Goal: Transaction & Acquisition: Book appointment/travel/reservation

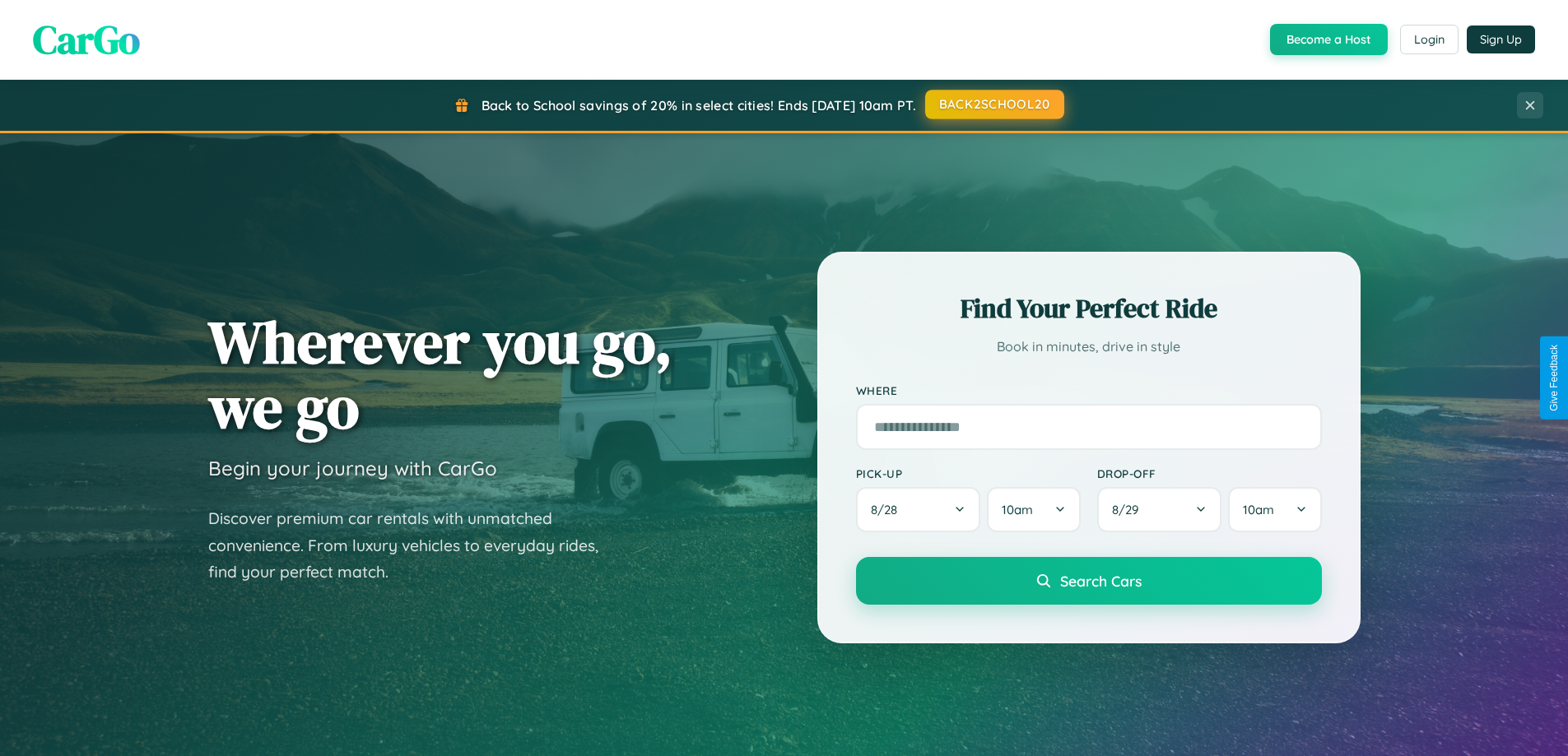
click at [993, 104] on button "BACK2SCHOOL20" at bounding box center [994, 104] width 139 height 30
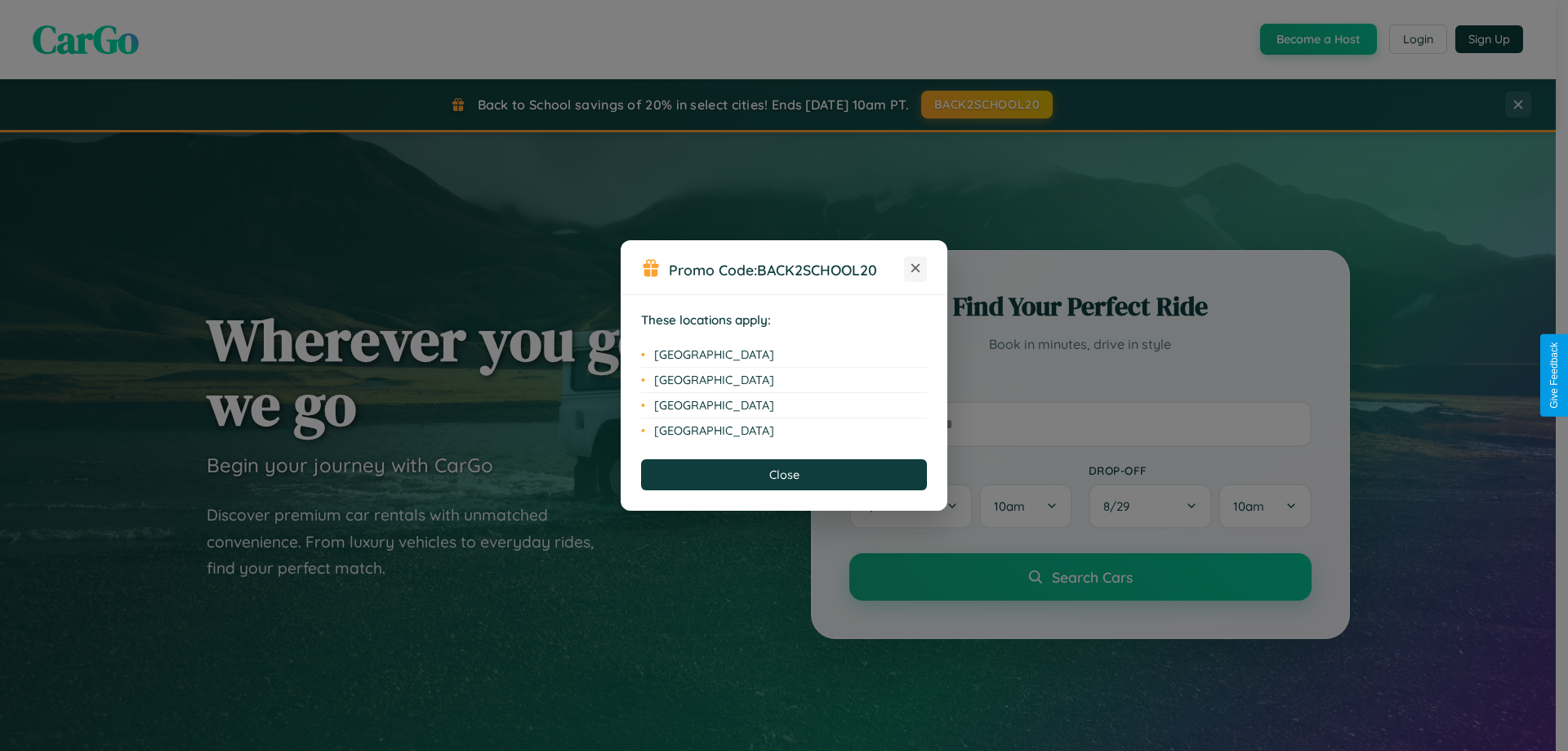
click at [916, 269] on icon at bounding box center [915, 268] width 9 height 9
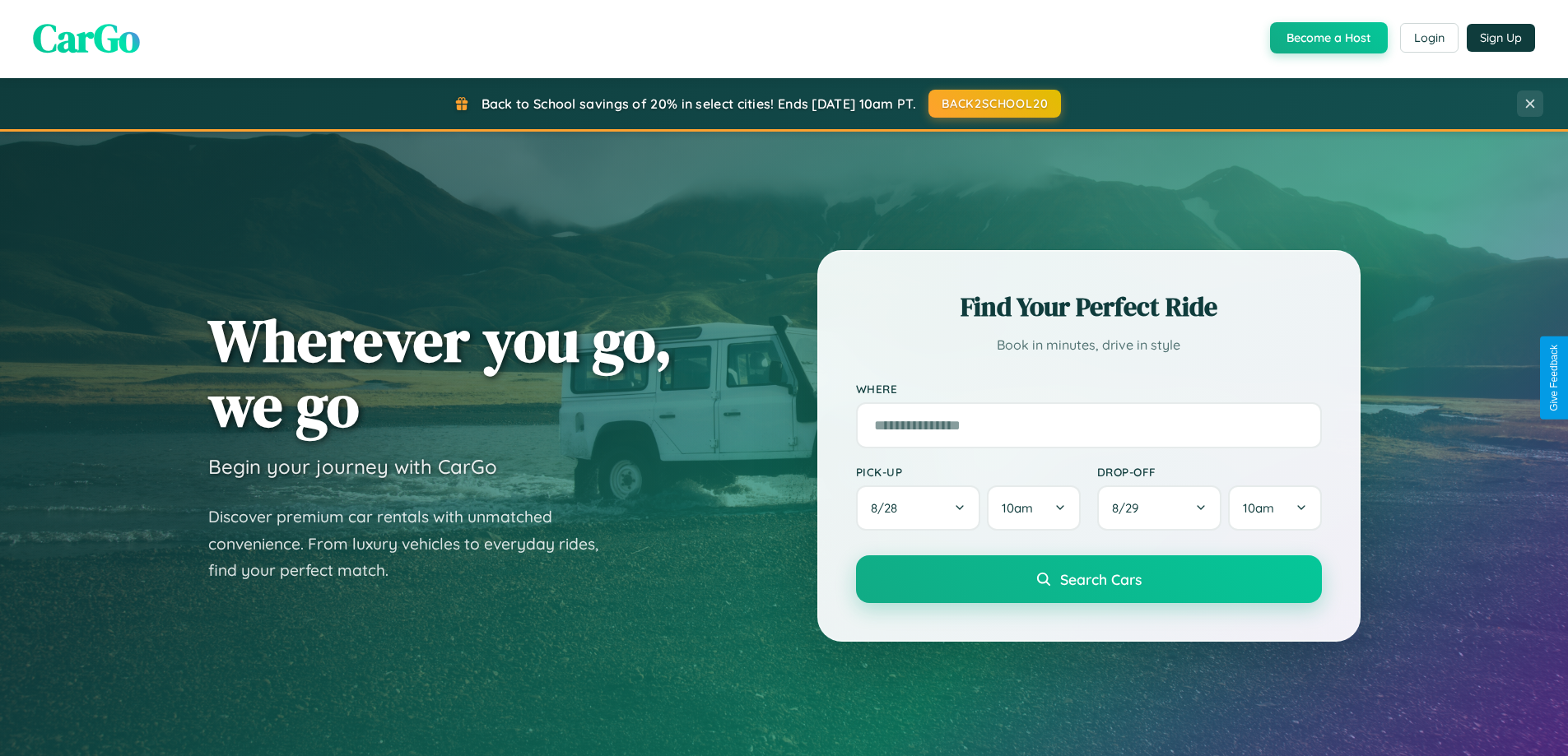
scroll to position [48, 0]
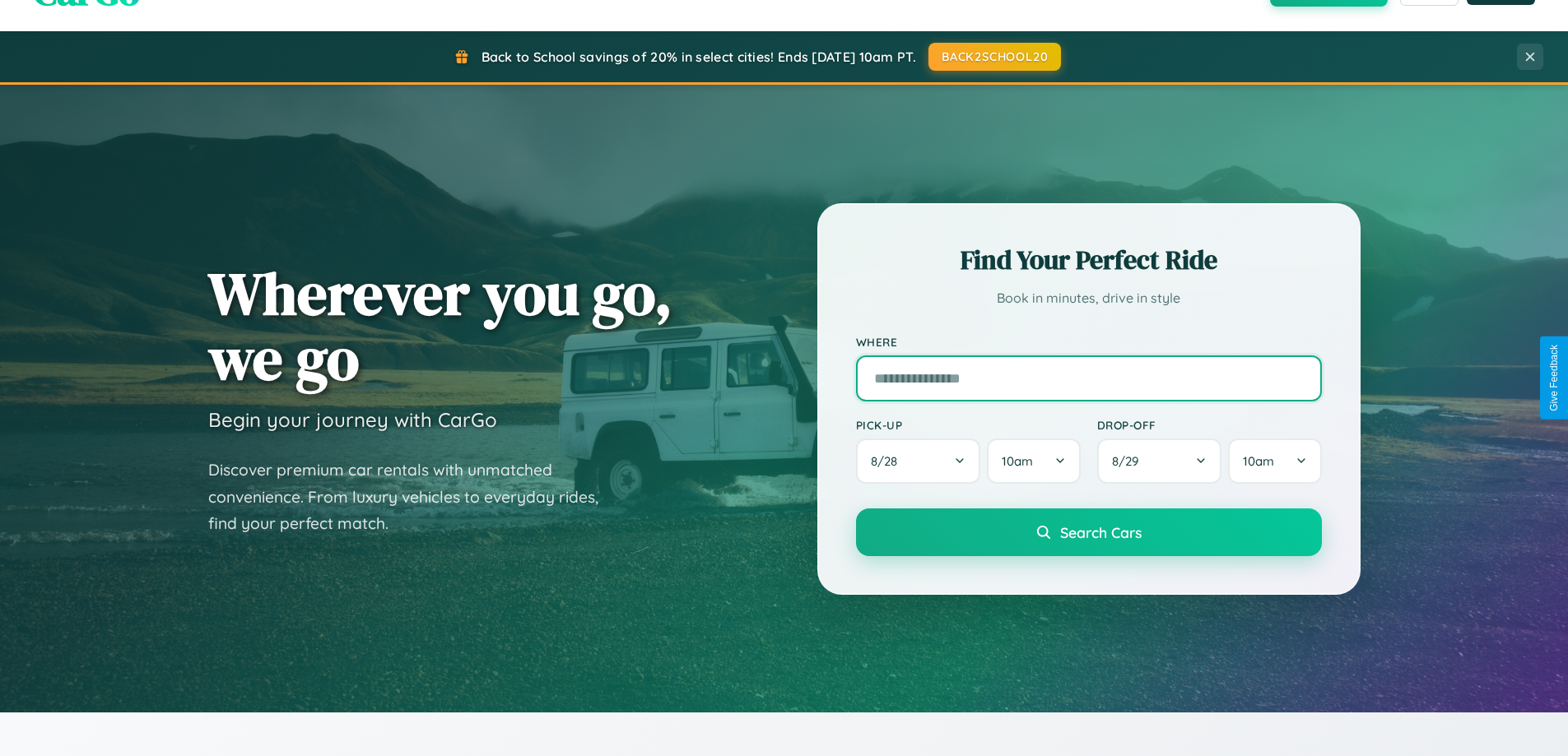
click at [1088, 378] on input "text" at bounding box center [1089, 378] width 465 height 46
type input "**********"
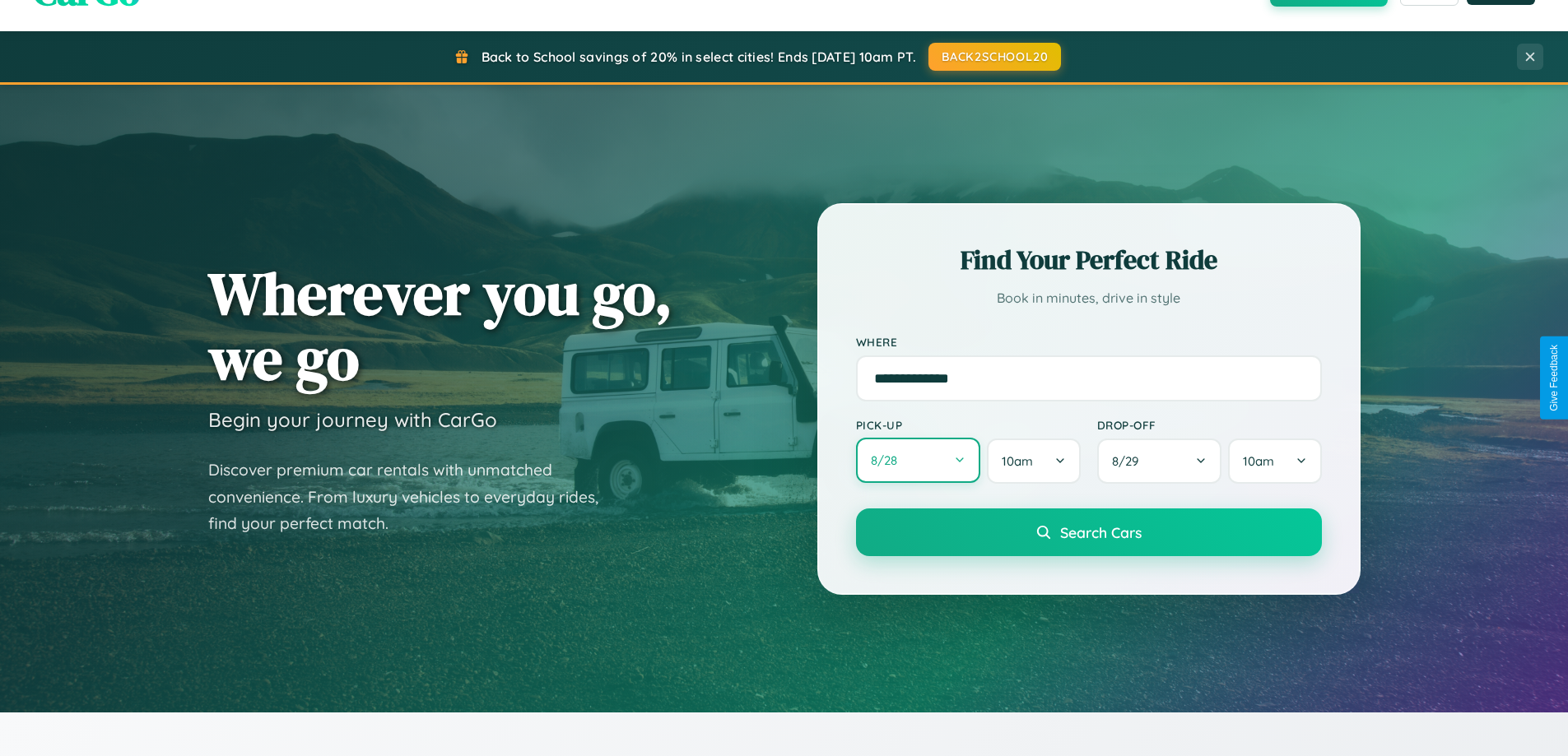
click at [918, 461] on button "8 / 28" at bounding box center [918, 460] width 125 height 45
select select "*"
select select "****"
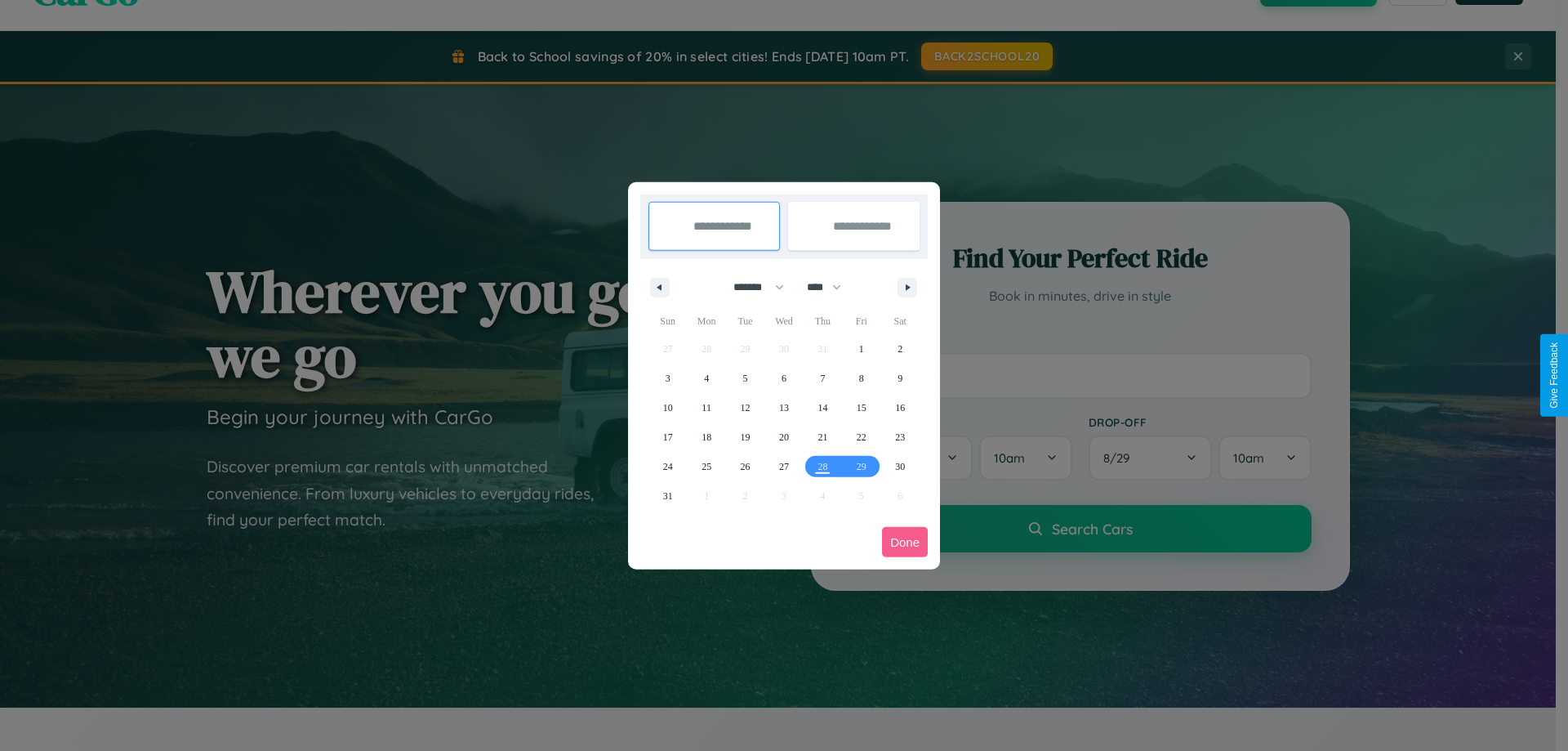
drag, startPoint x: 752, startPoint y: 287, endPoint x: 784, endPoint y: 328, distance: 52.0
click at [752, 287] on select "******* ******** ***** ***** *** **** **** ****** ********* ******* ******** **…" at bounding box center [756, 288] width 69 height 27
select select "*"
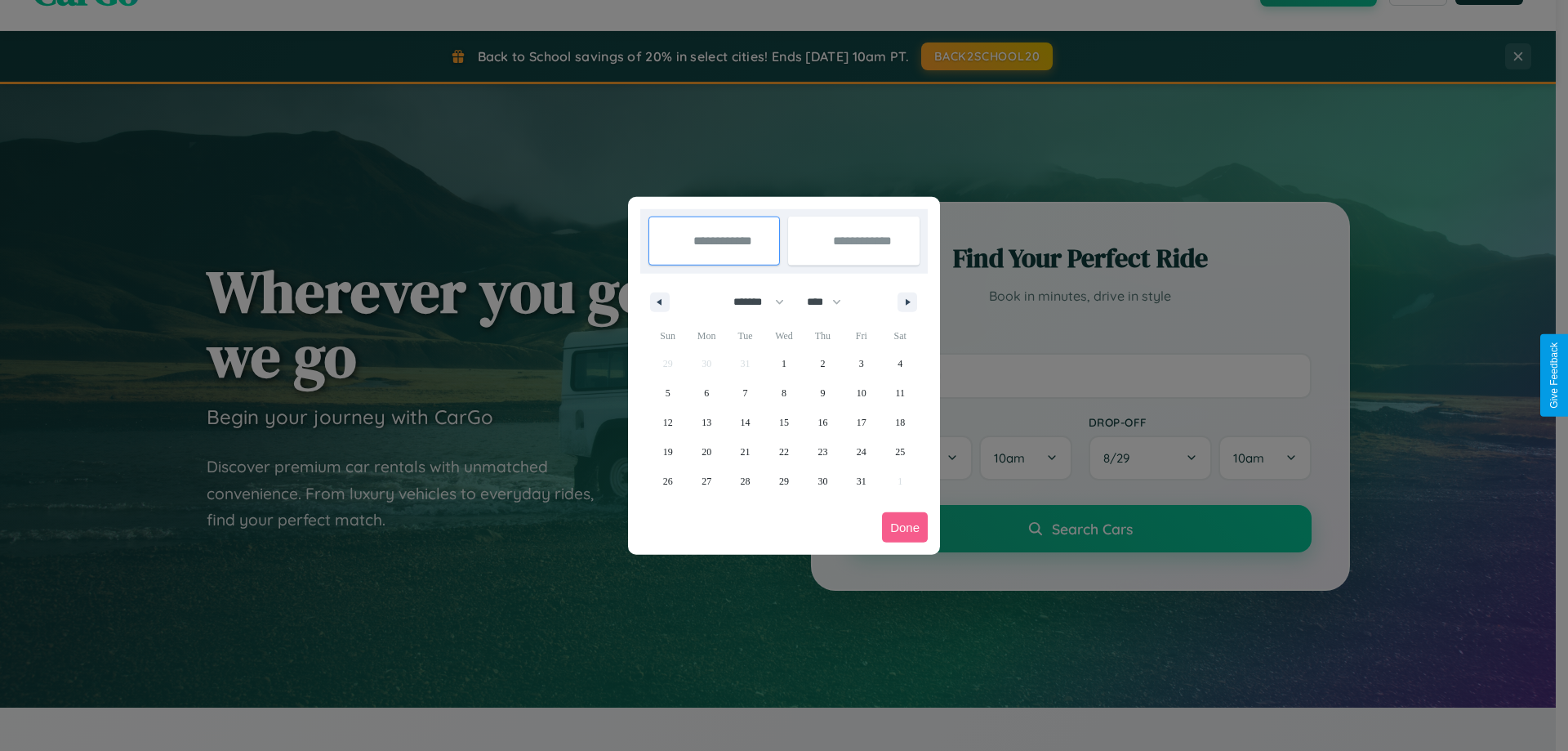
drag, startPoint x: 832, startPoint y: 302, endPoint x: 784, endPoint y: 328, distance: 54.6
click at [832, 302] on select "**** **** **** **** **** **** **** **** **** **** **** **** **** **** **** ****…" at bounding box center [823, 303] width 49 height 27
select select "****"
click at [861, 451] on span "23" at bounding box center [861, 452] width 10 height 29
type input "**********"
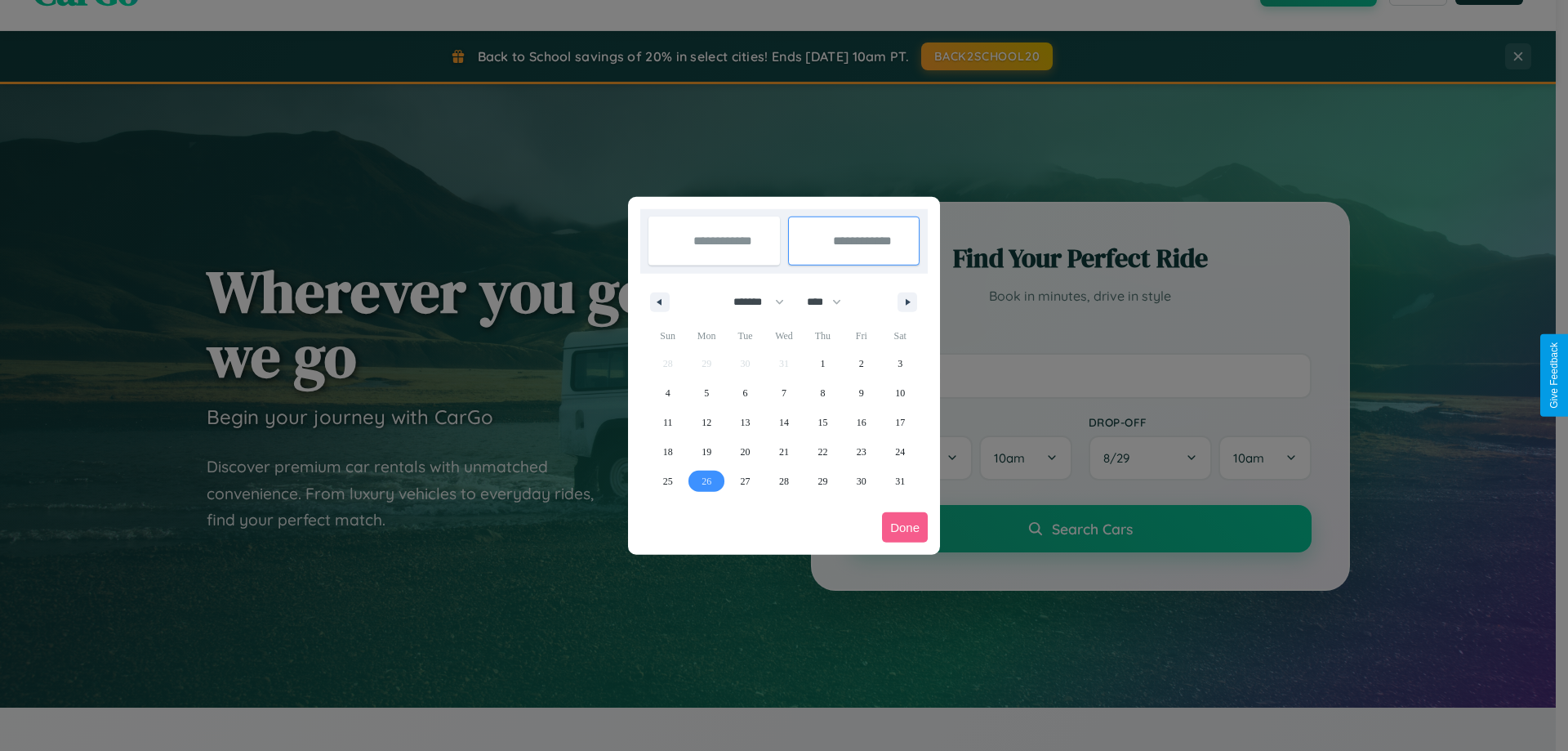
click at [707, 481] on span "26" at bounding box center [707, 482] width 10 height 29
type input "**********"
click at [905, 527] on button "Done" at bounding box center [904, 527] width 46 height 30
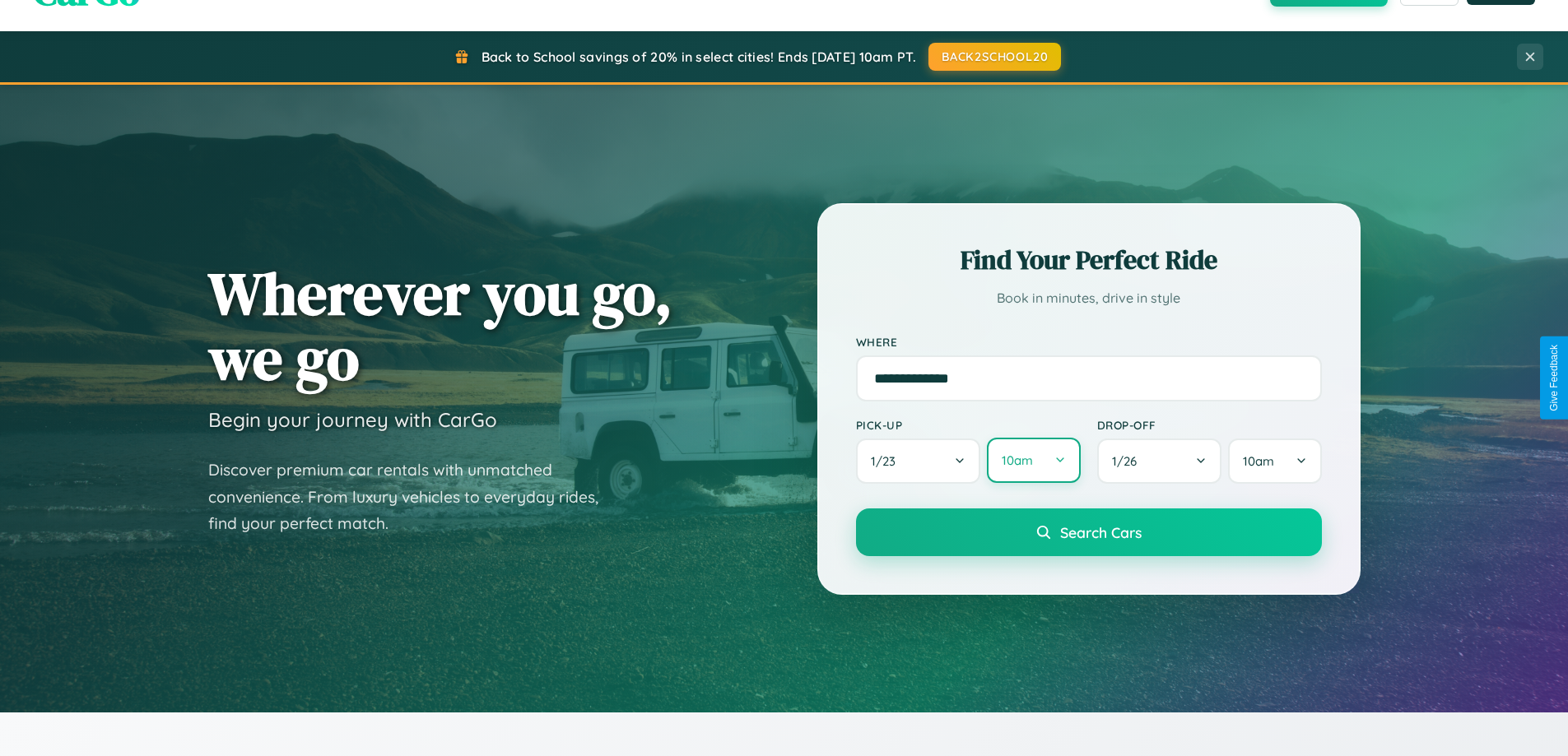
click at [1033, 461] on button "10am" at bounding box center [1033, 460] width 93 height 45
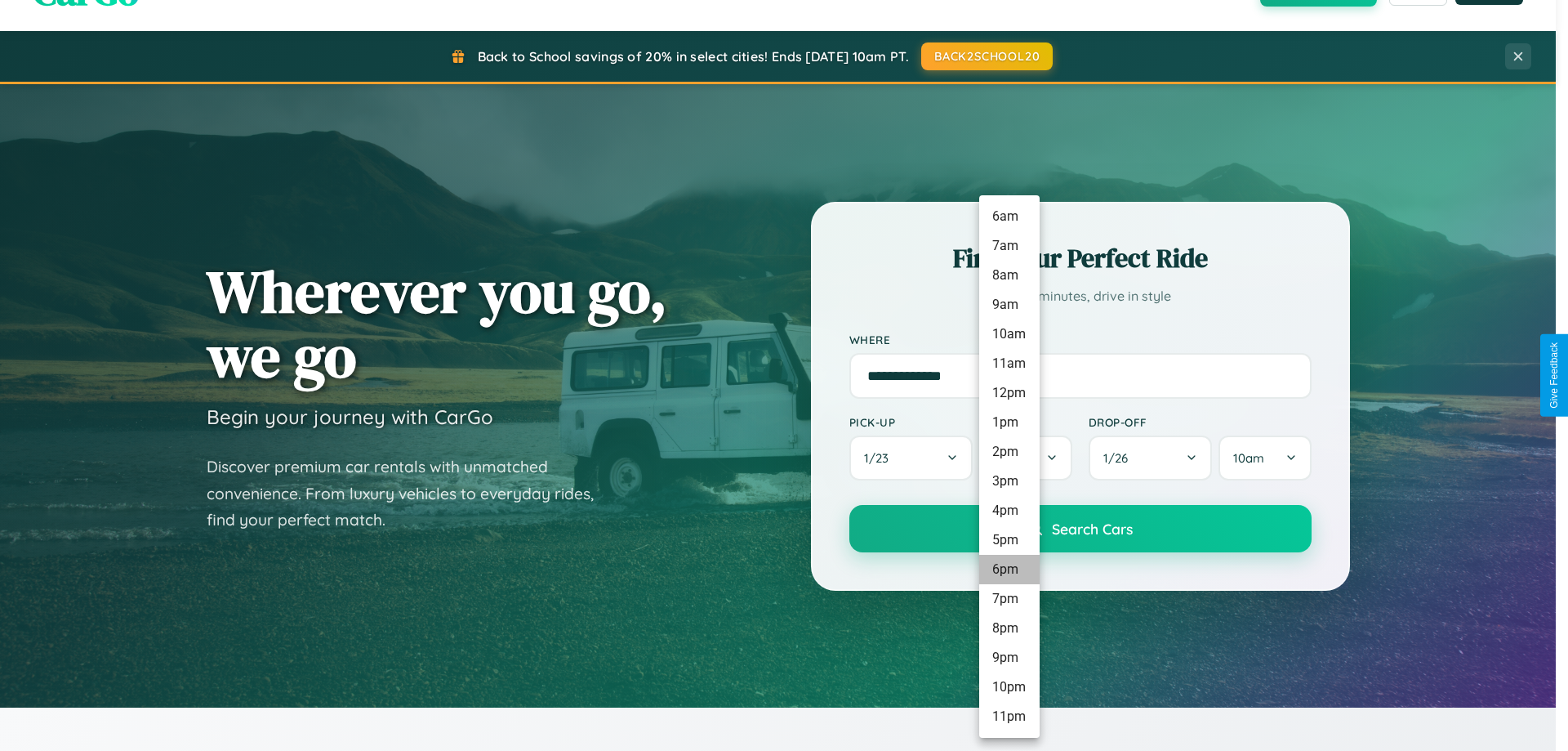
click at [1009, 570] on li "6pm" at bounding box center [1010, 570] width 61 height 29
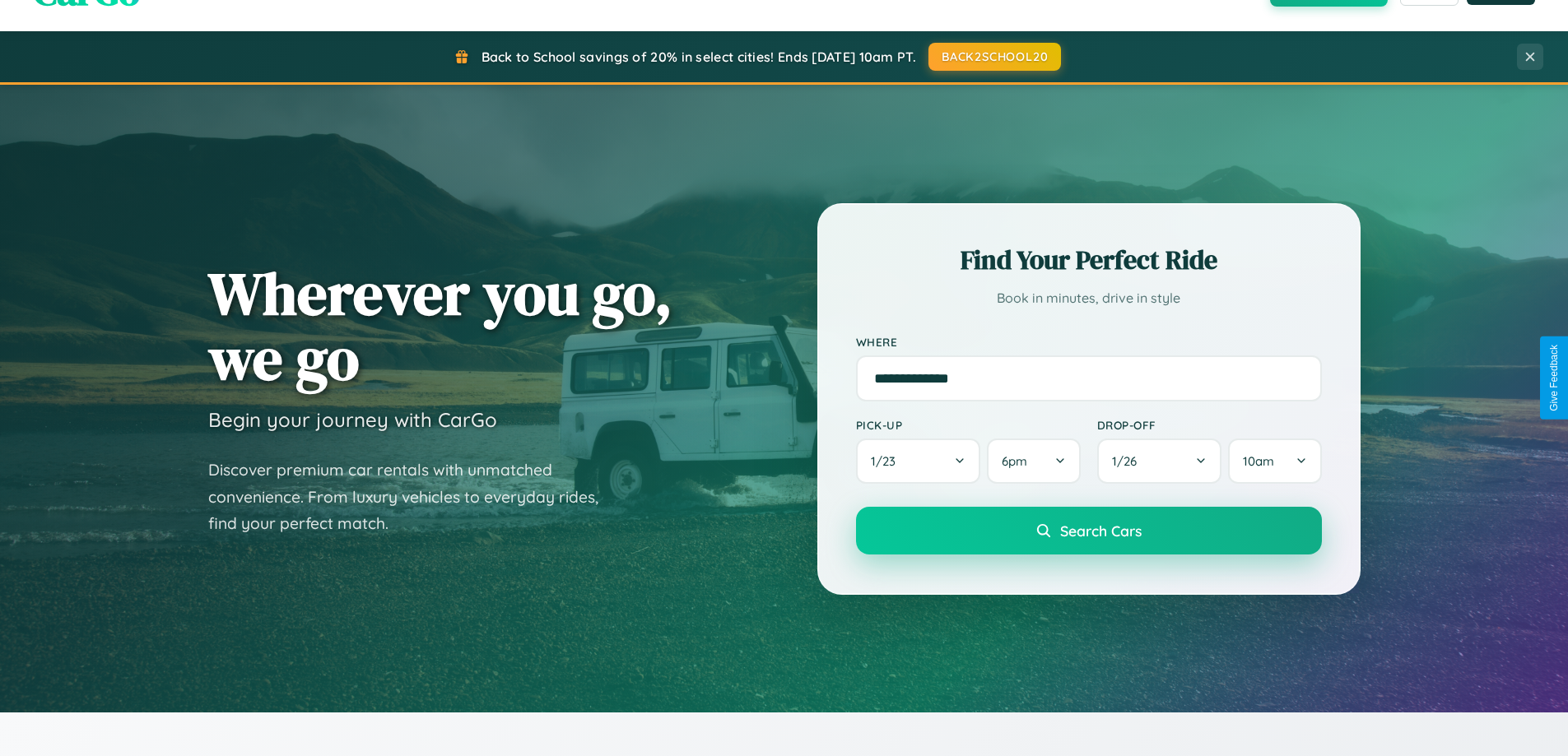
click at [1088, 532] on span "Search Cars" at bounding box center [1101, 530] width 82 height 18
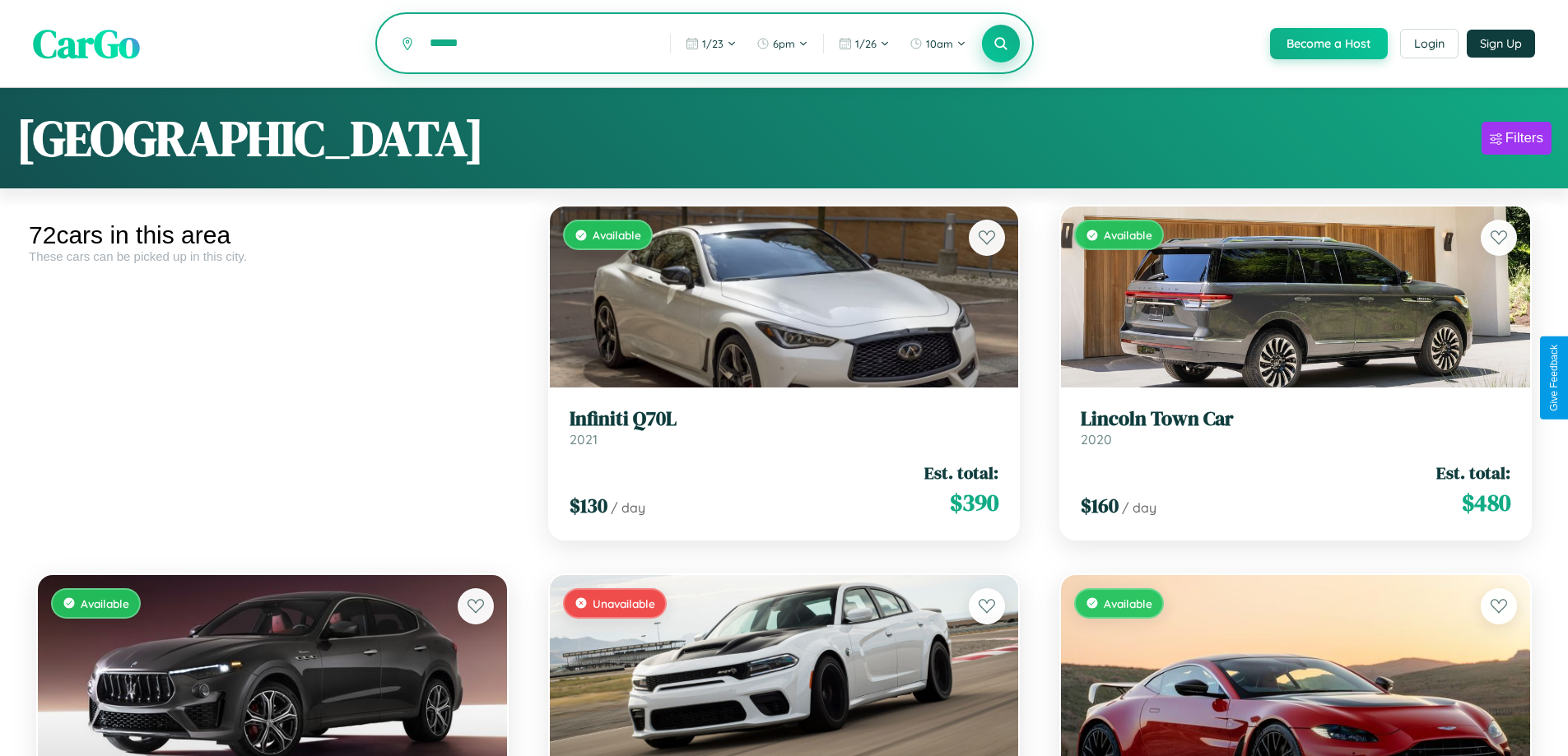
type input "******"
click at [1000, 44] on icon at bounding box center [1001, 43] width 16 height 16
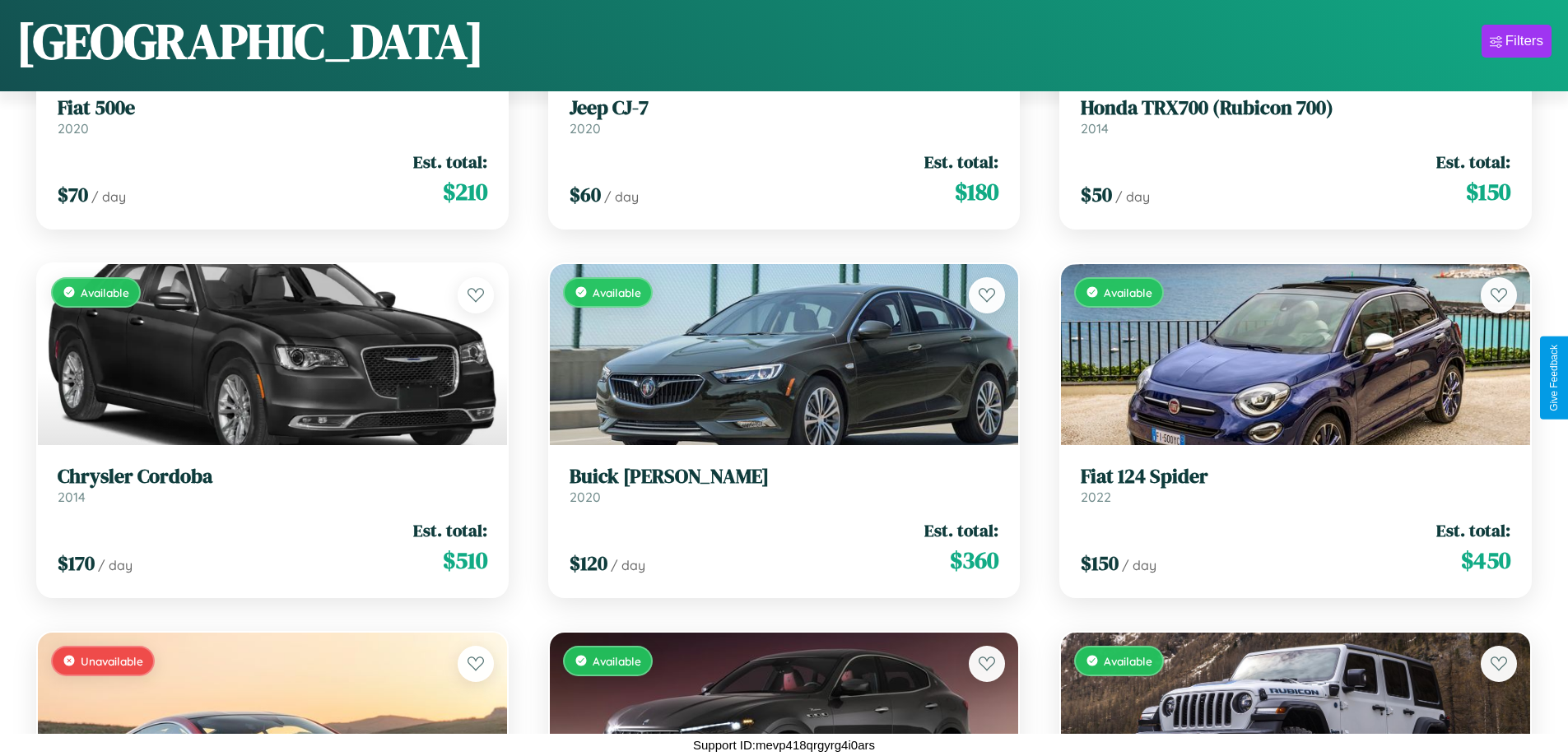
scroll to position [3915, 0]
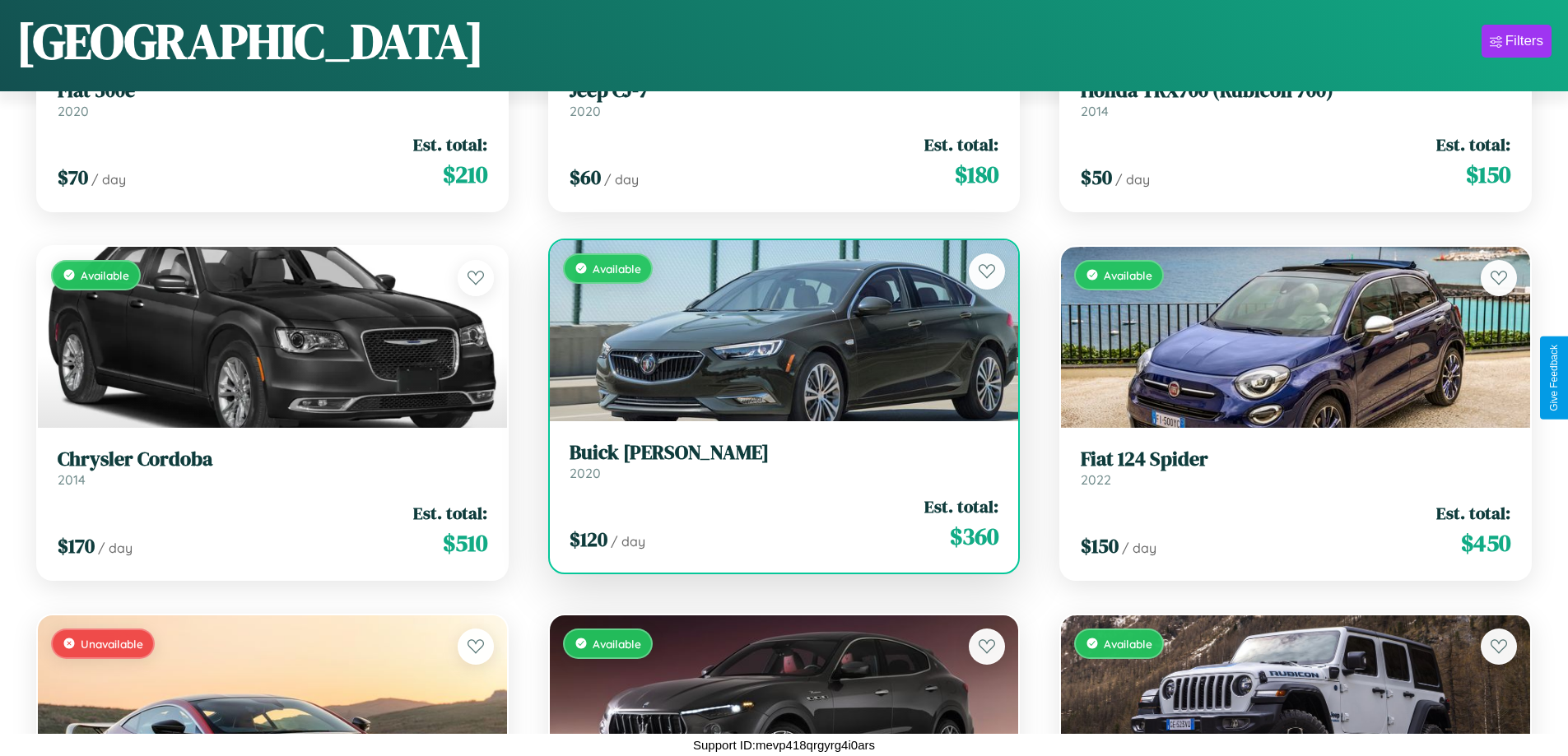
click at [777, 460] on h3 "Buick Cascada" at bounding box center [785, 452] width 430 height 24
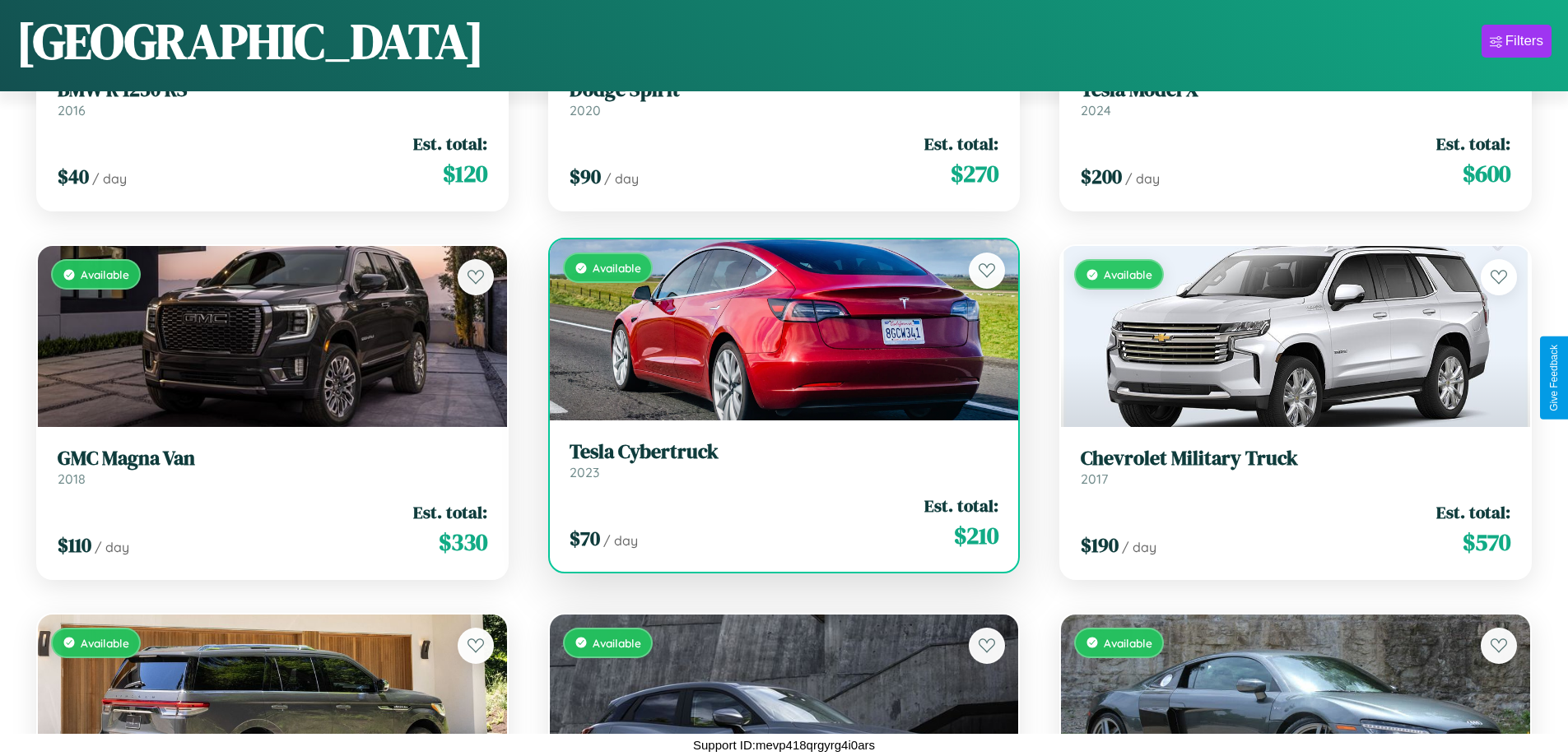
click at [777, 460] on h3 "Tesla Cybertruck" at bounding box center [785, 452] width 430 height 24
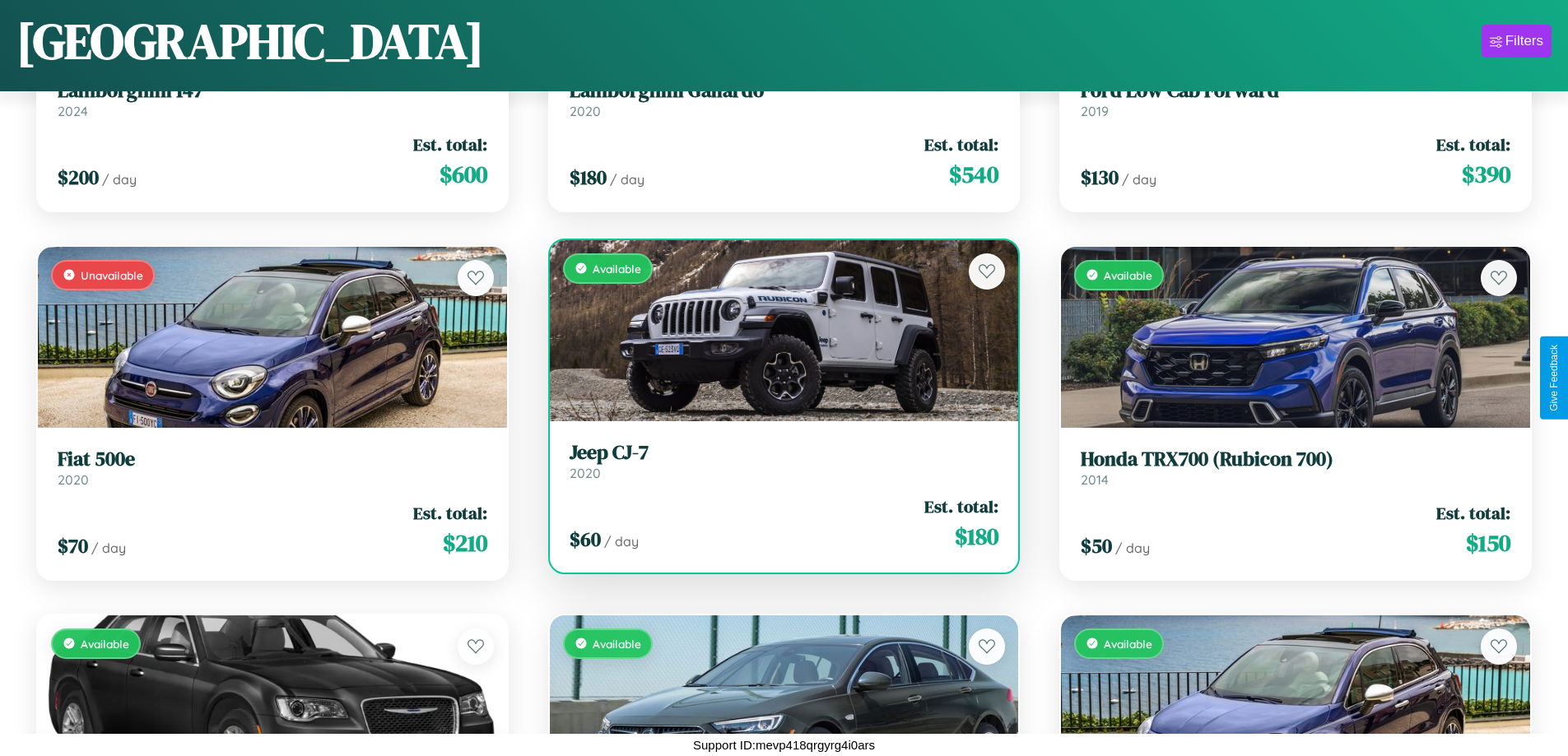
click at [777, 523] on div "$ 60 / day Est. total: $ 180" at bounding box center [785, 523] width 430 height 58
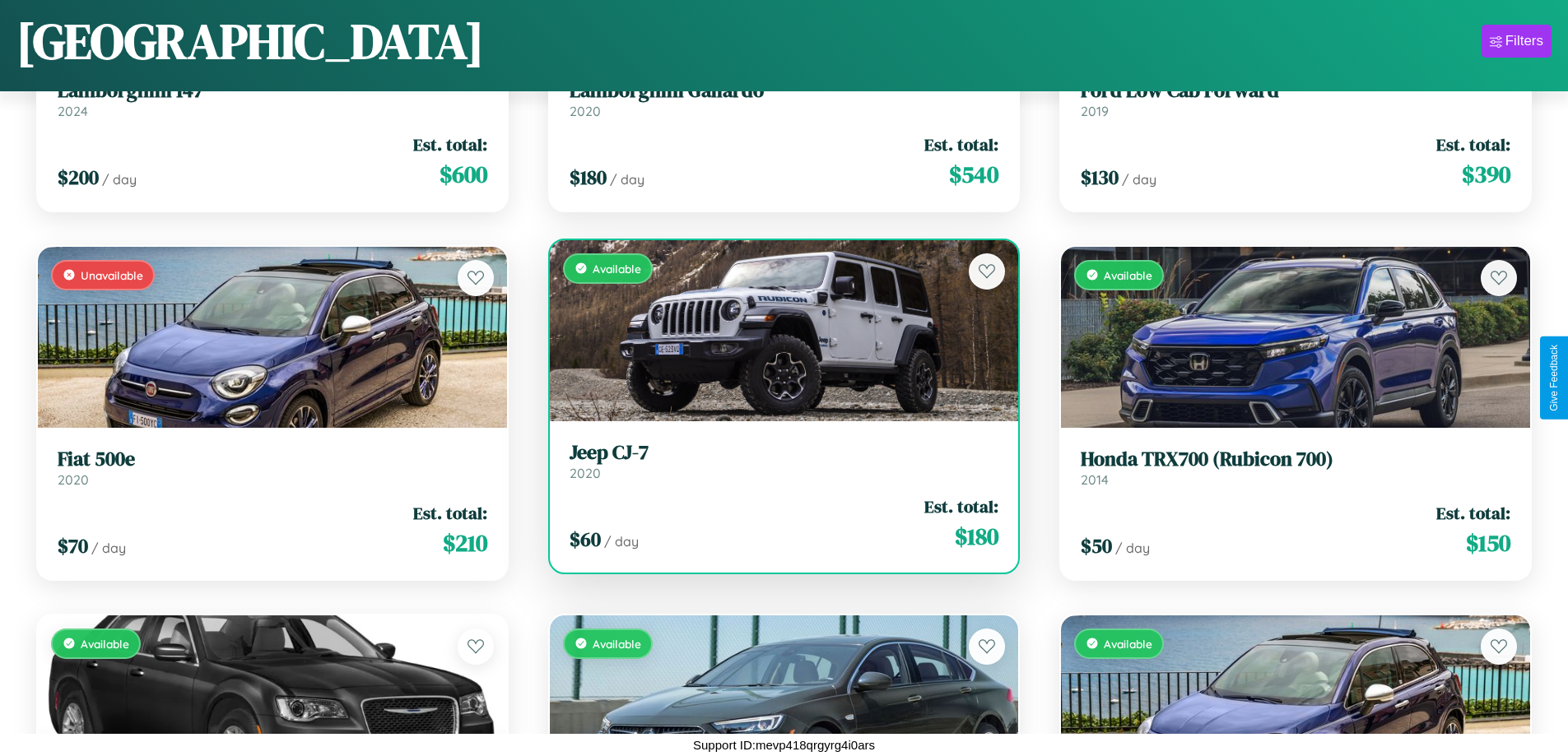
click at [777, 523] on div "$ 60 / day Est. total: $ 180" at bounding box center [785, 523] width 430 height 58
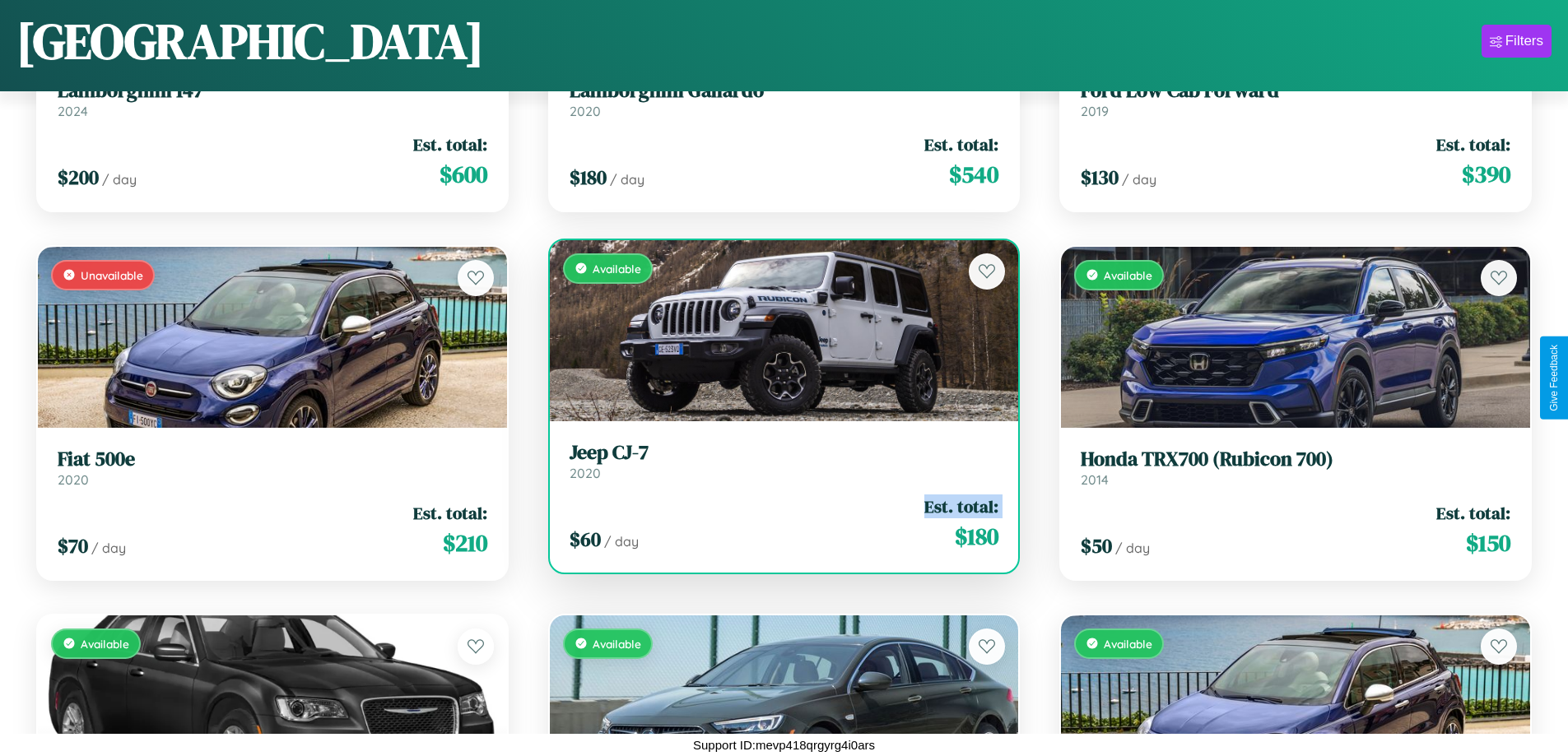
click at [777, 523] on div "$ 60 / day Est. total: $ 180" at bounding box center [785, 523] width 430 height 58
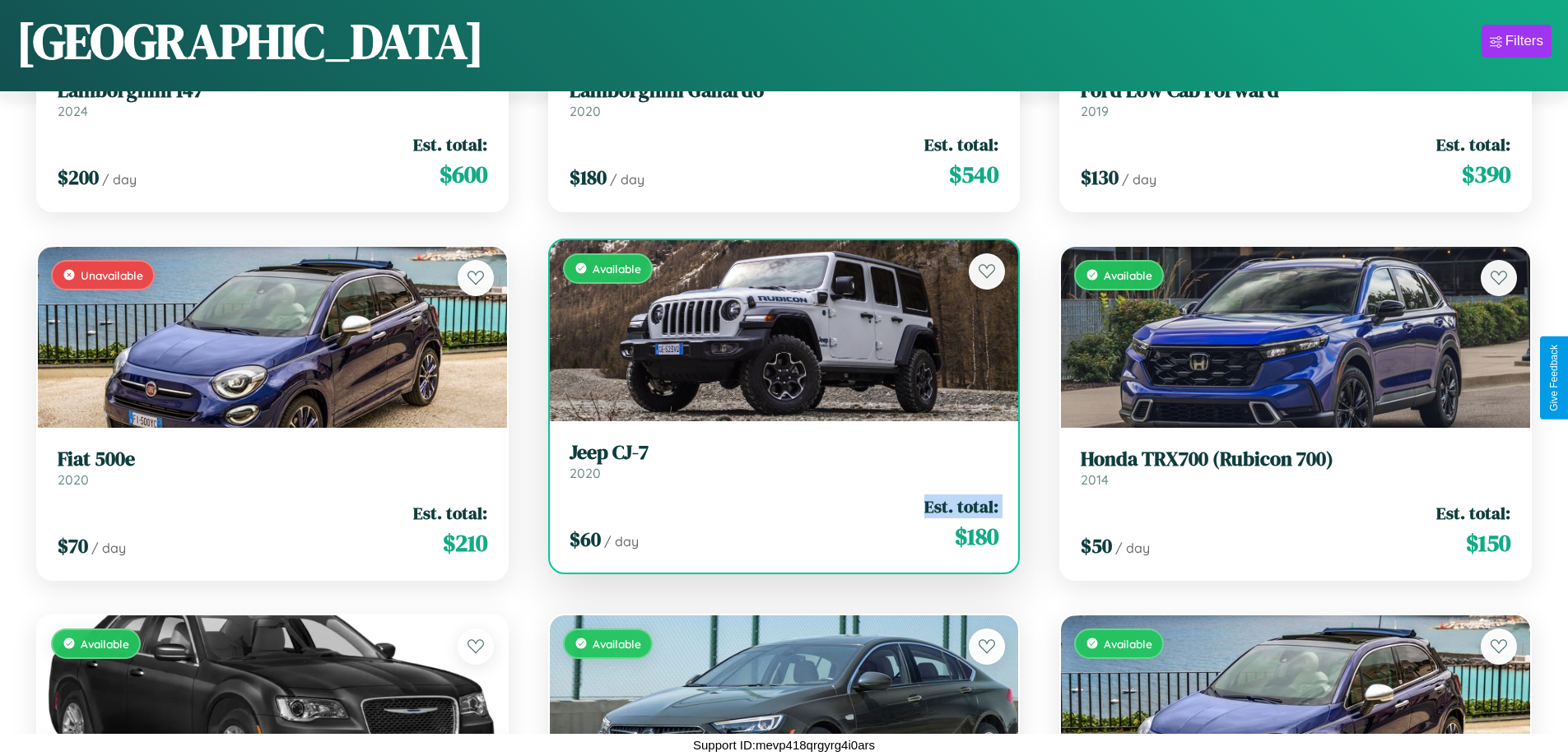
click at [777, 523] on div "$ 60 / day Est. total: $ 180" at bounding box center [785, 523] width 430 height 58
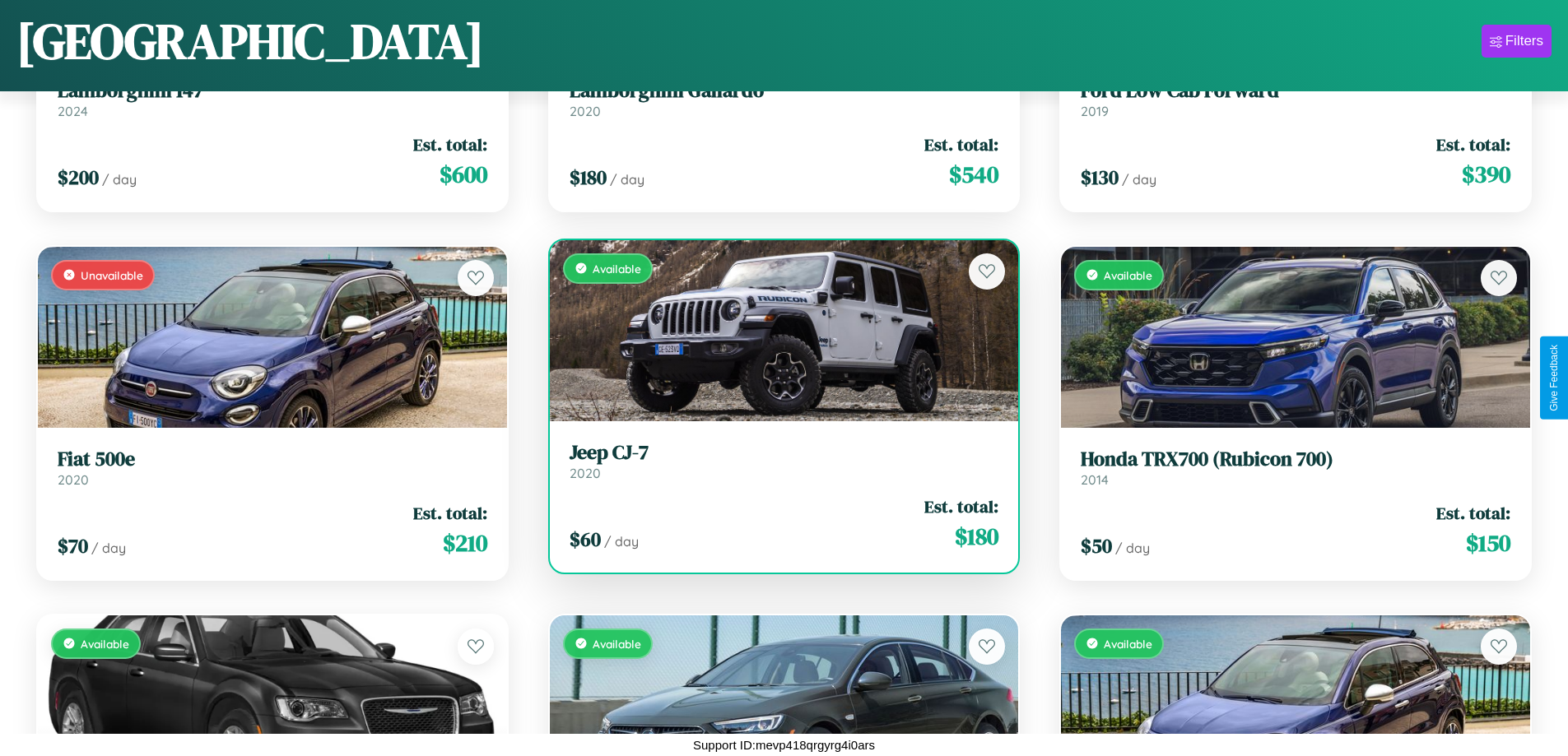
click at [777, 523] on div "$ 60 / day Est. total: $ 180" at bounding box center [785, 523] width 430 height 58
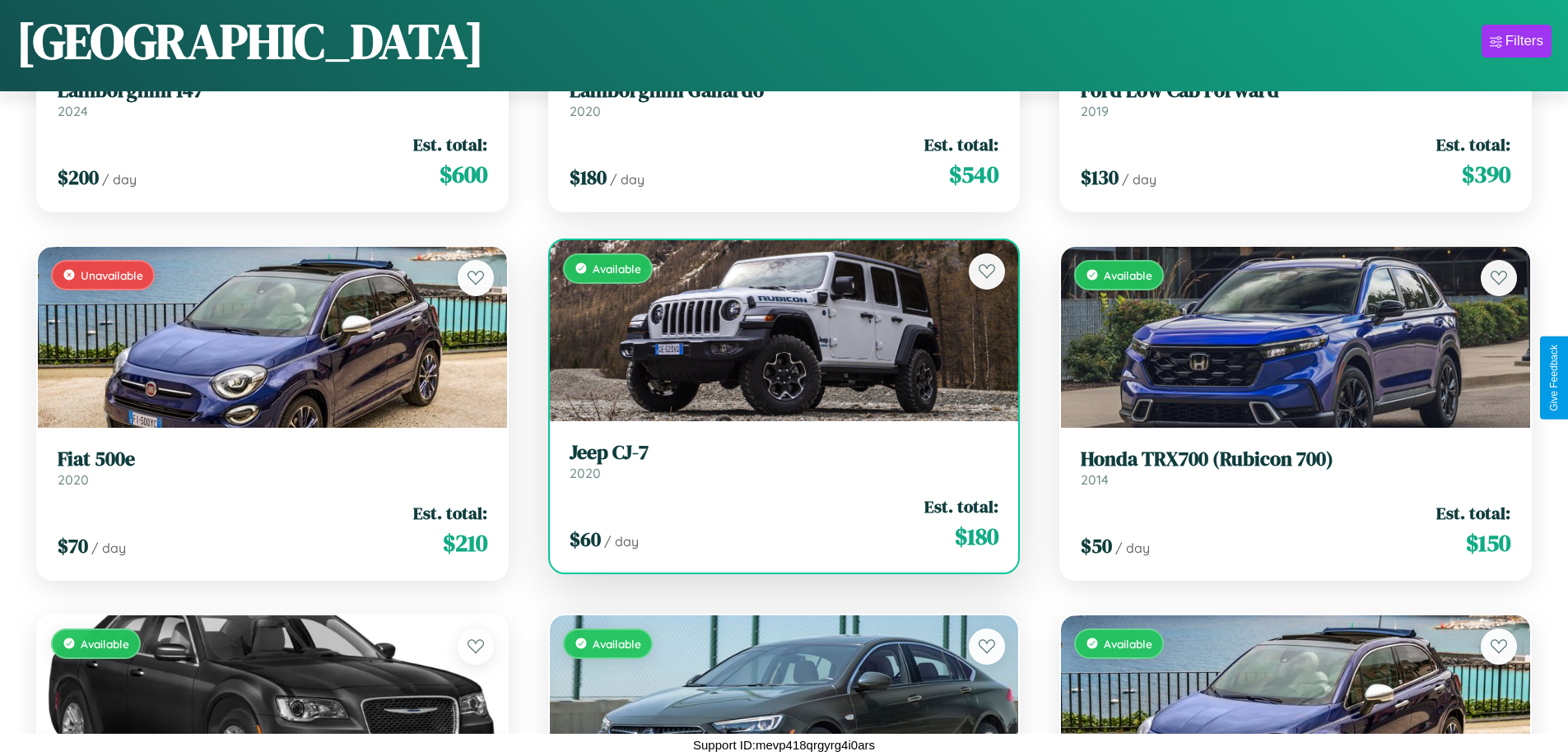
click at [777, 460] on h3 "Jeep CJ-7" at bounding box center [785, 452] width 430 height 24
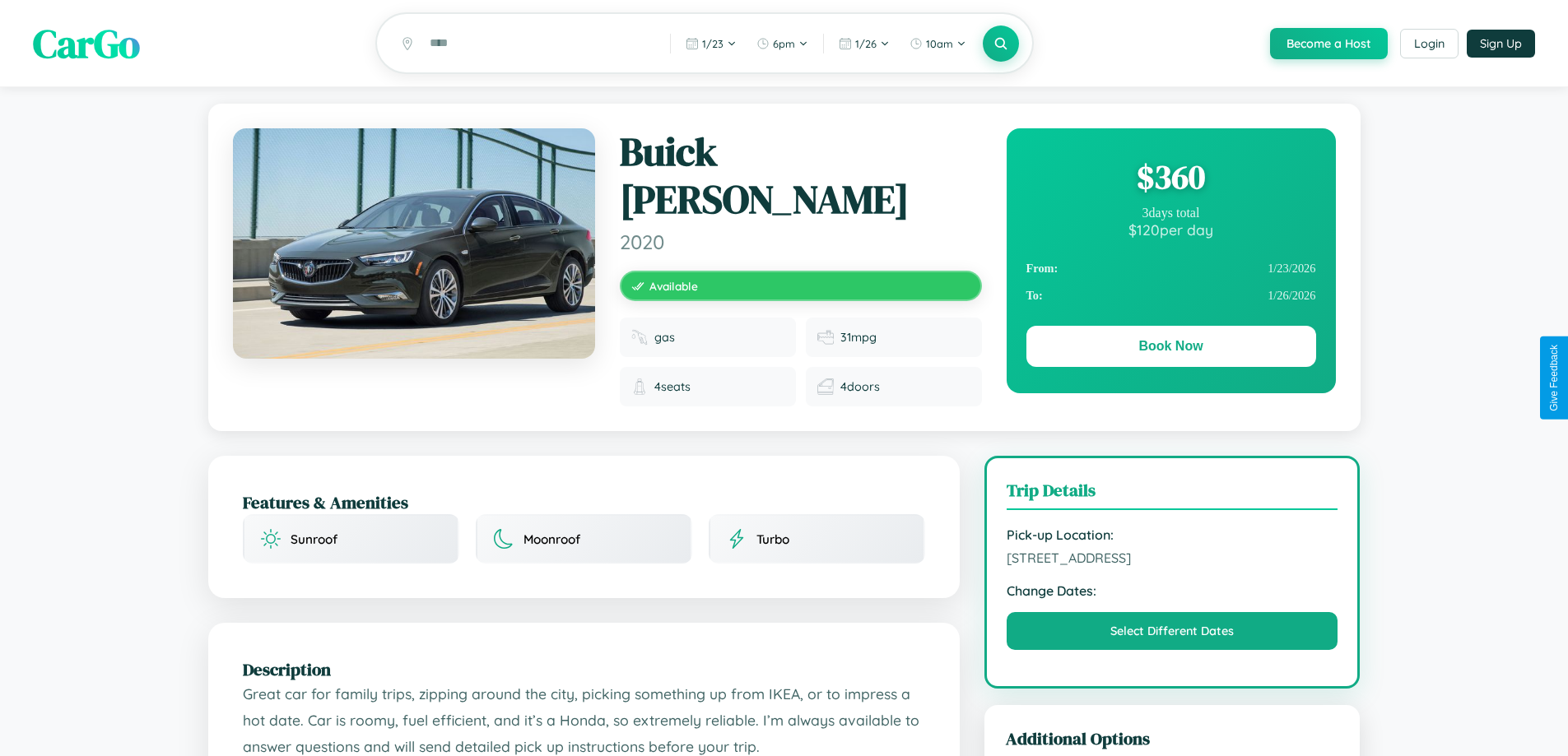
click at [1171, 179] on div "$ 360" at bounding box center [1172, 176] width 290 height 44
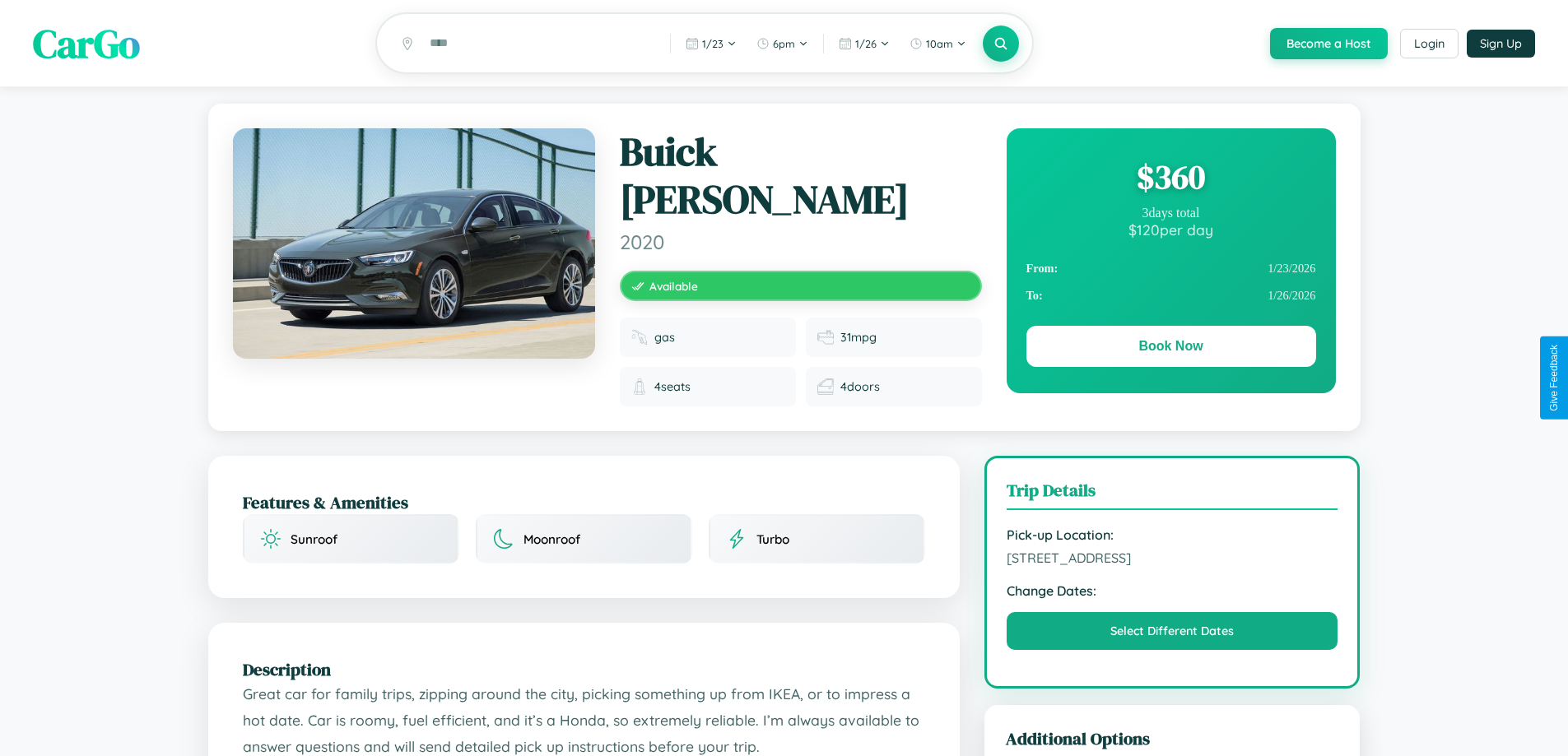
click at [1171, 179] on div "$ 360" at bounding box center [1172, 176] width 290 height 44
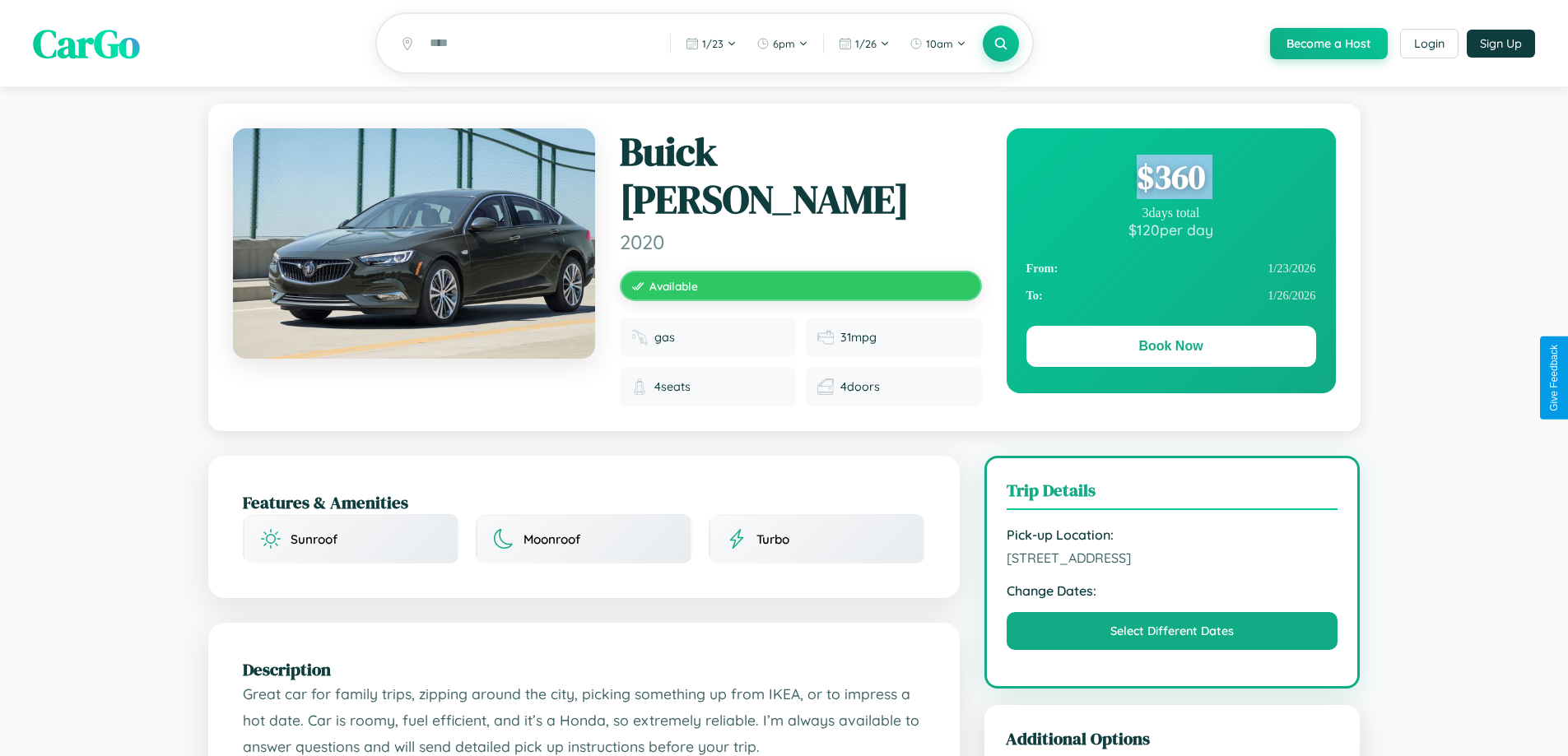
click at [1171, 179] on div "$ 360" at bounding box center [1172, 176] width 290 height 44
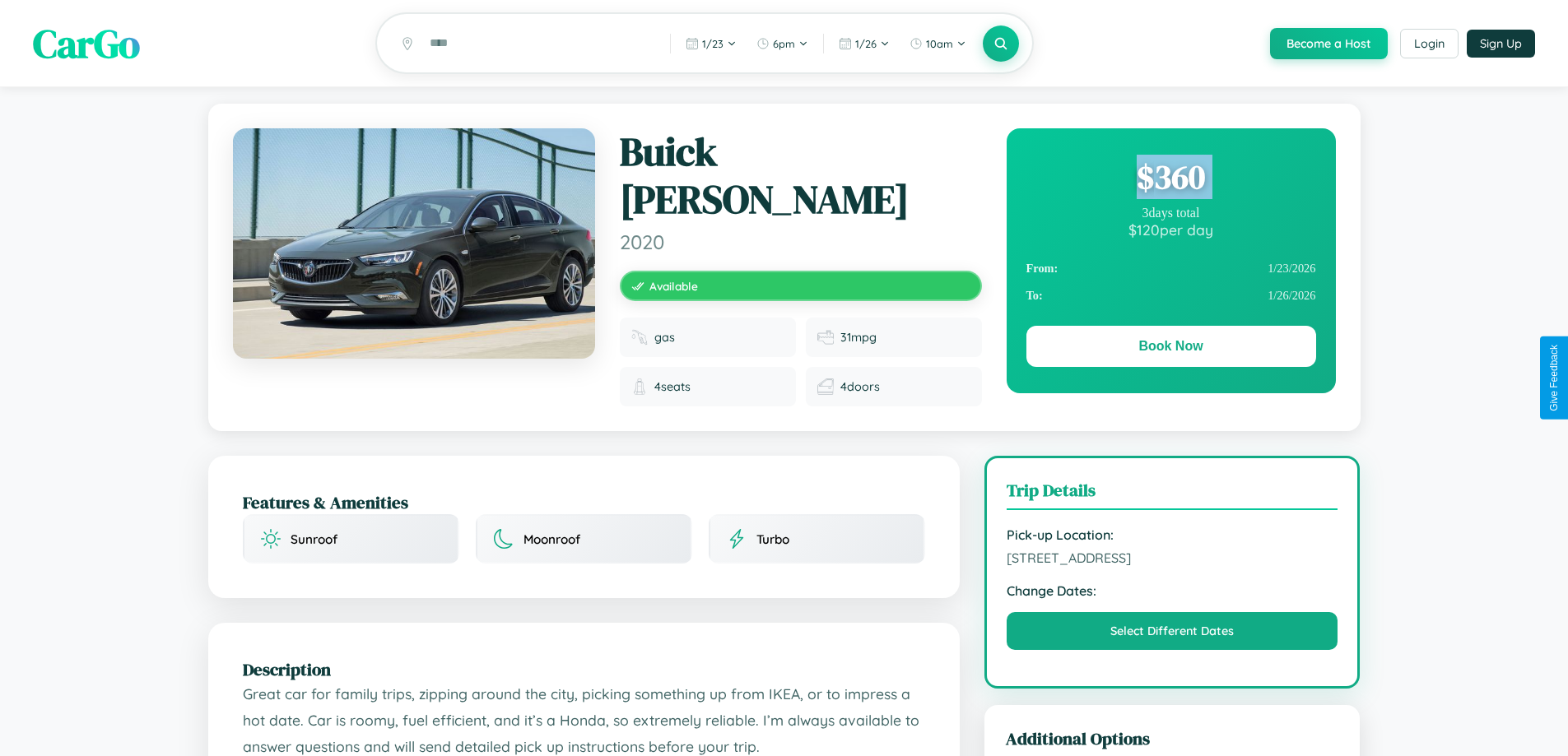
click at [1171, 179] on div "$ 360" at bounding box center [1172, 176] width 290 height 44
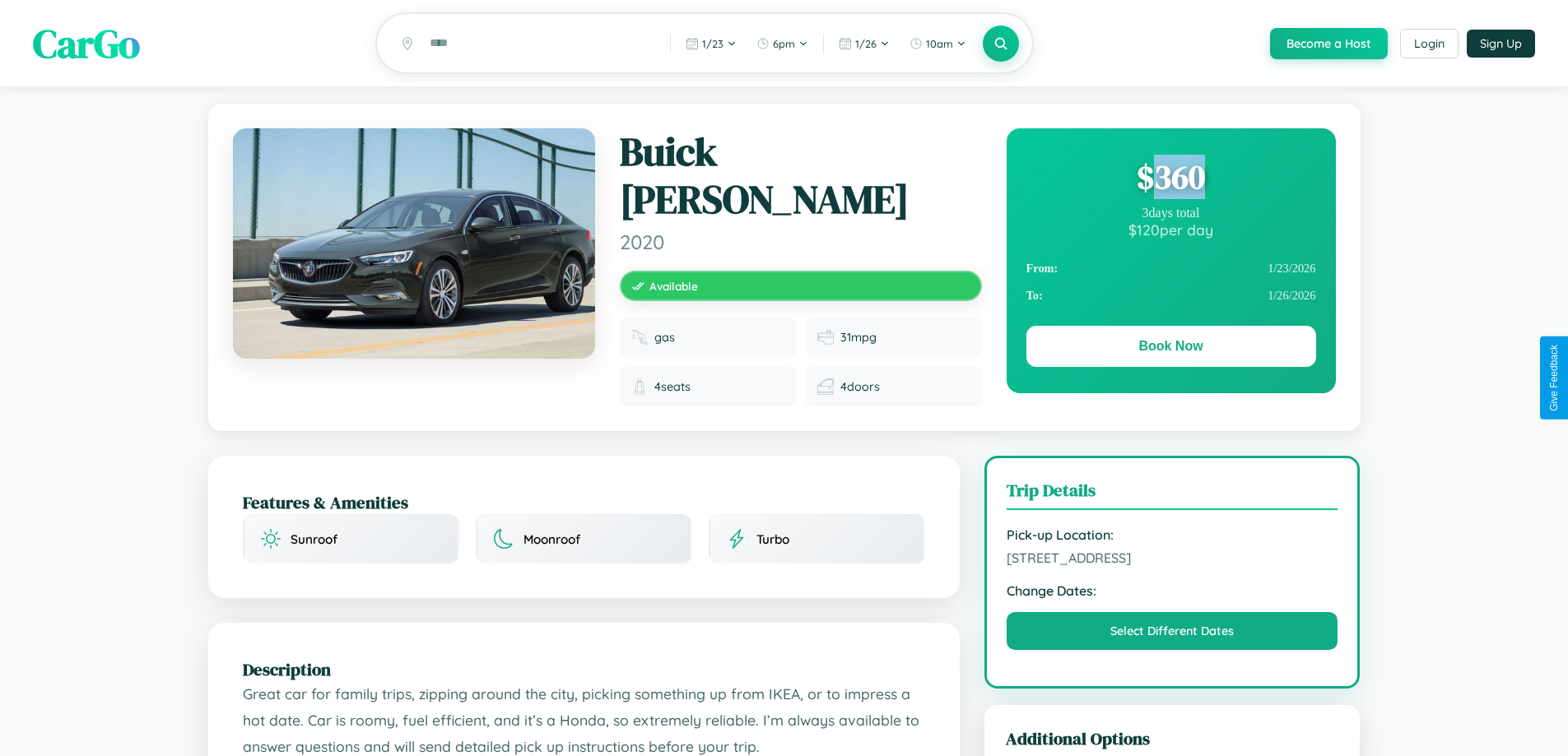
click at [1171, 179] on div "$ 360" at bounding box center [1172, 176] width 290 height 44
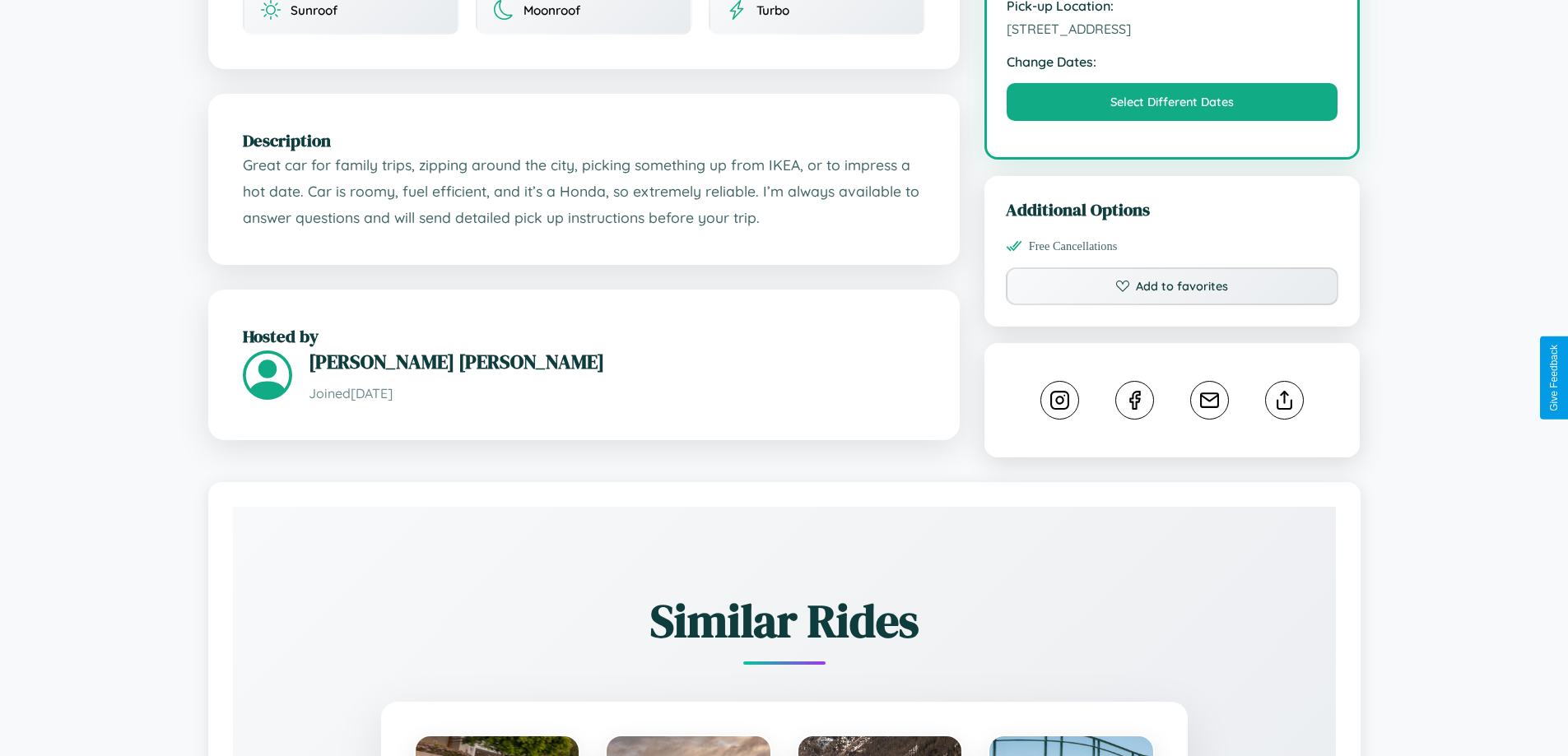
scroll to position [540, 0]
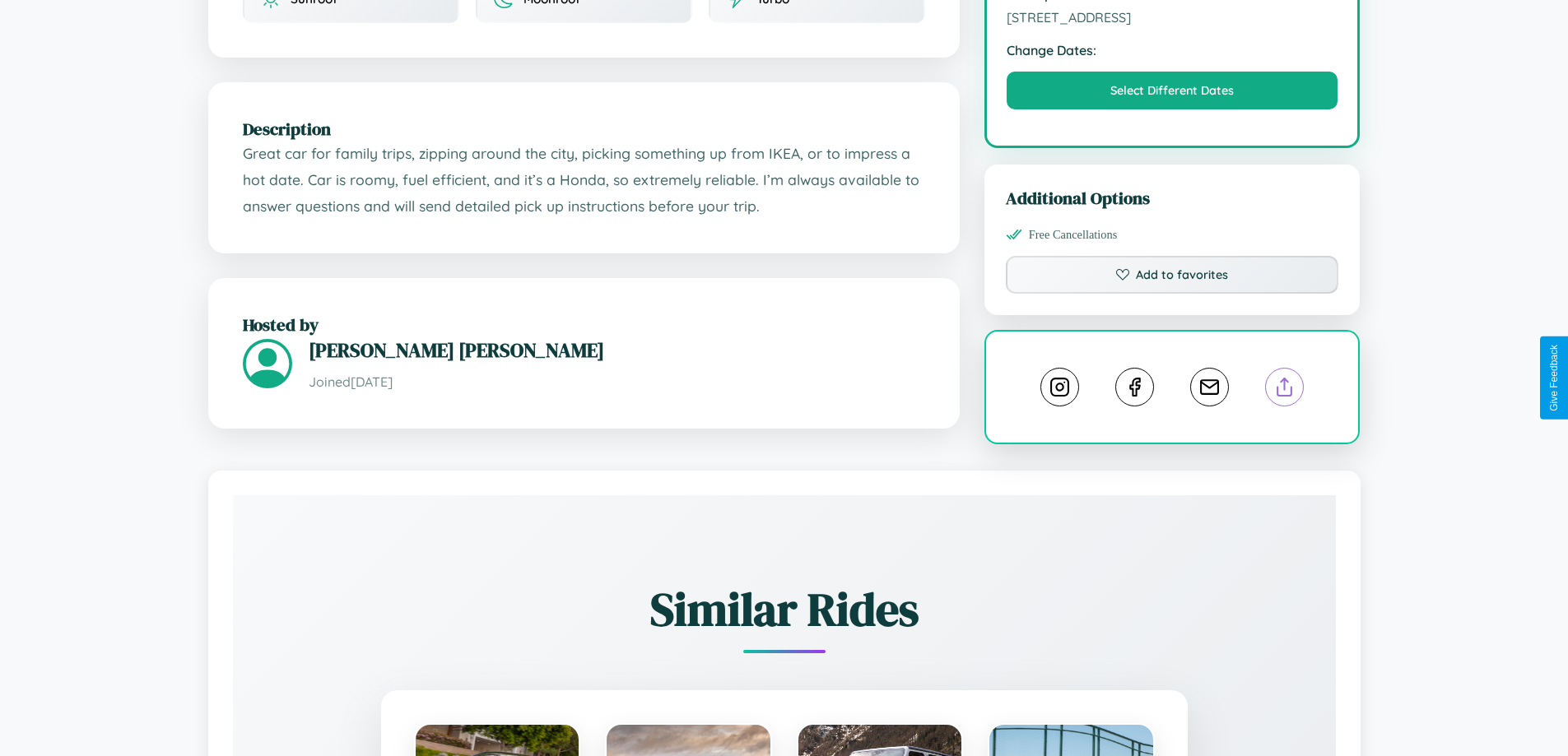
click at [1285, 378] on line at bounding box center [1285, 384] width 0 height 12
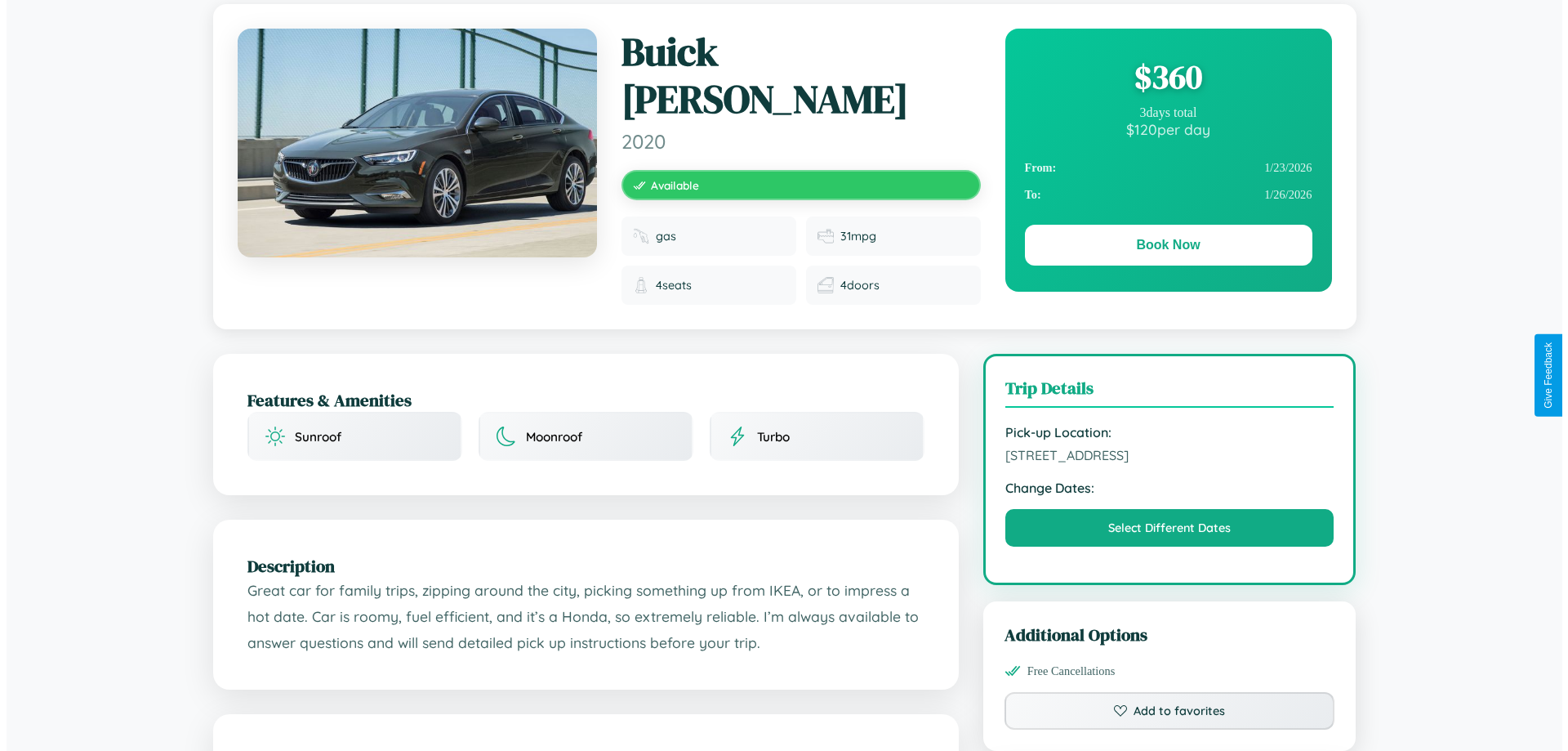
scroll to position [0, 0]
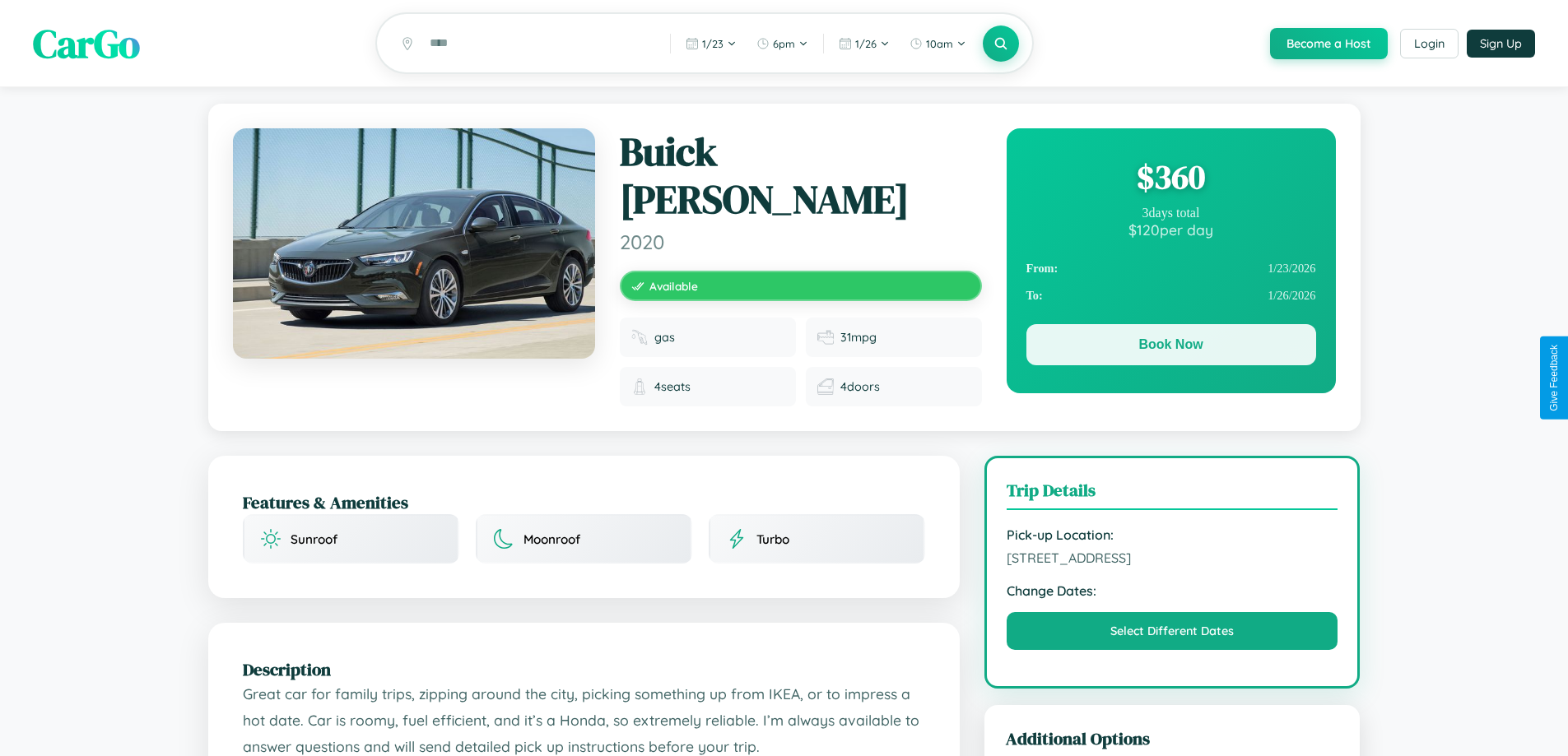
click at [1171, 347] on button "Book Now" at bounding box center [1172, 345] width 290 height 41
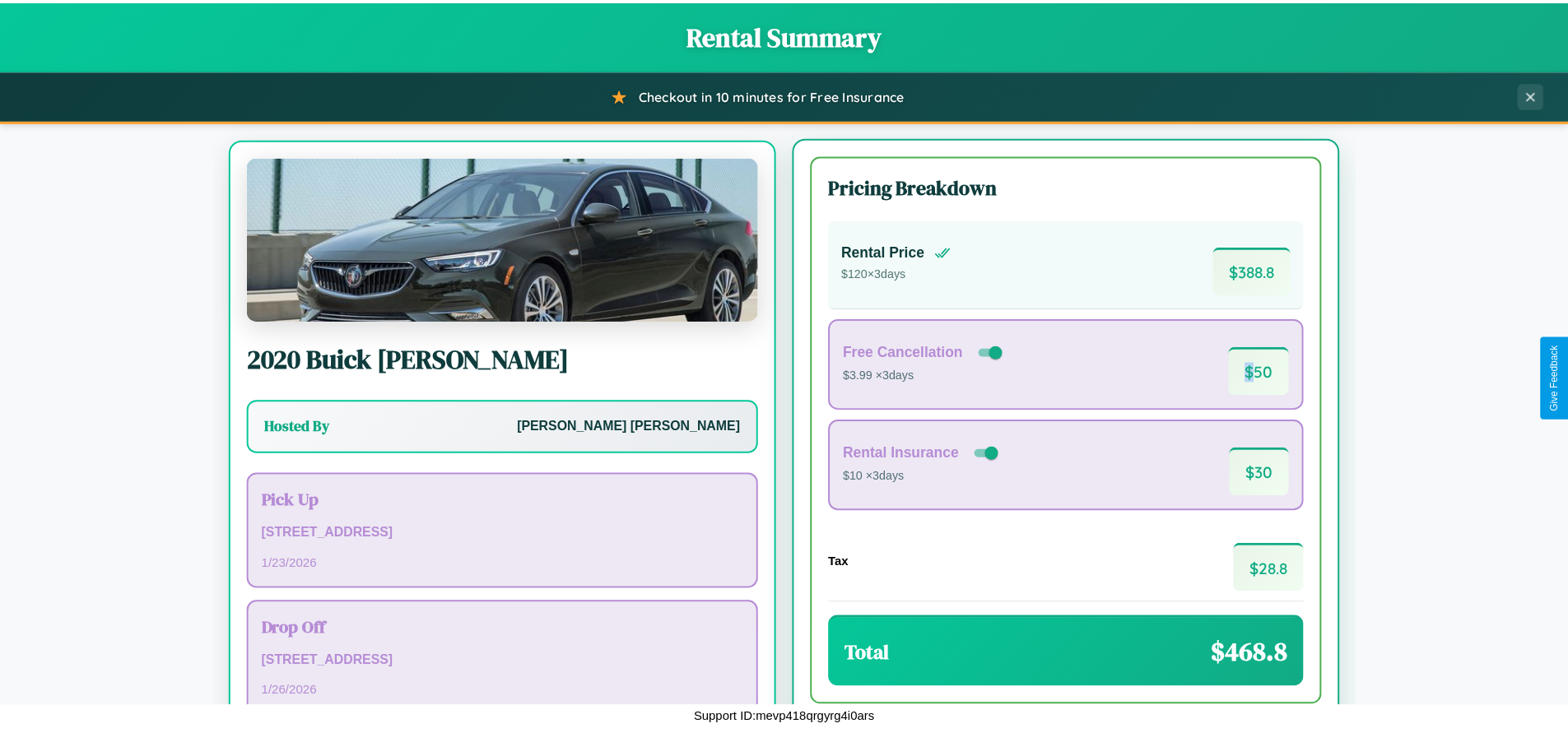
scroll to position [77, 0]
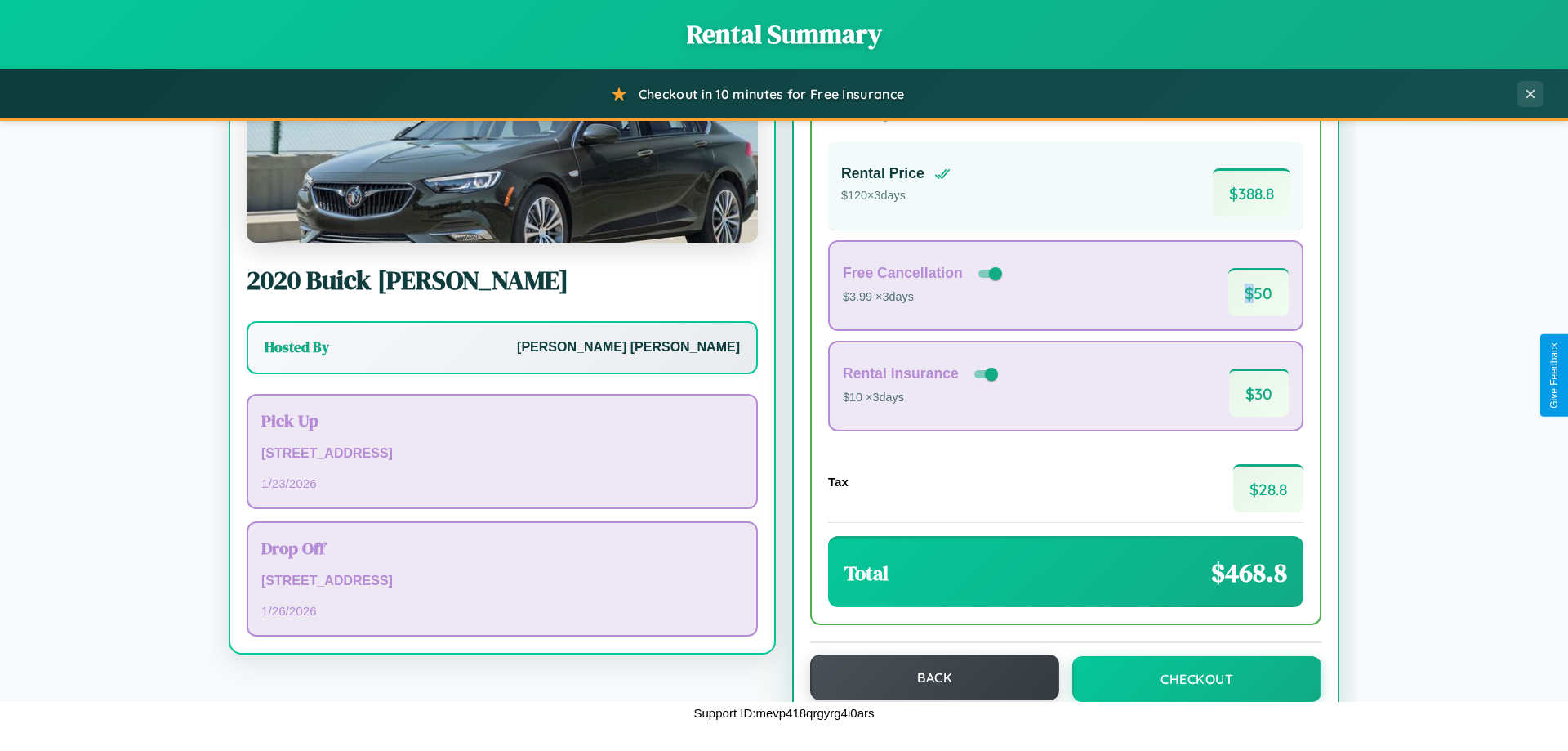
click at [927, 680] on button "Back" at bounding box center [935, 678] width 250 height 46
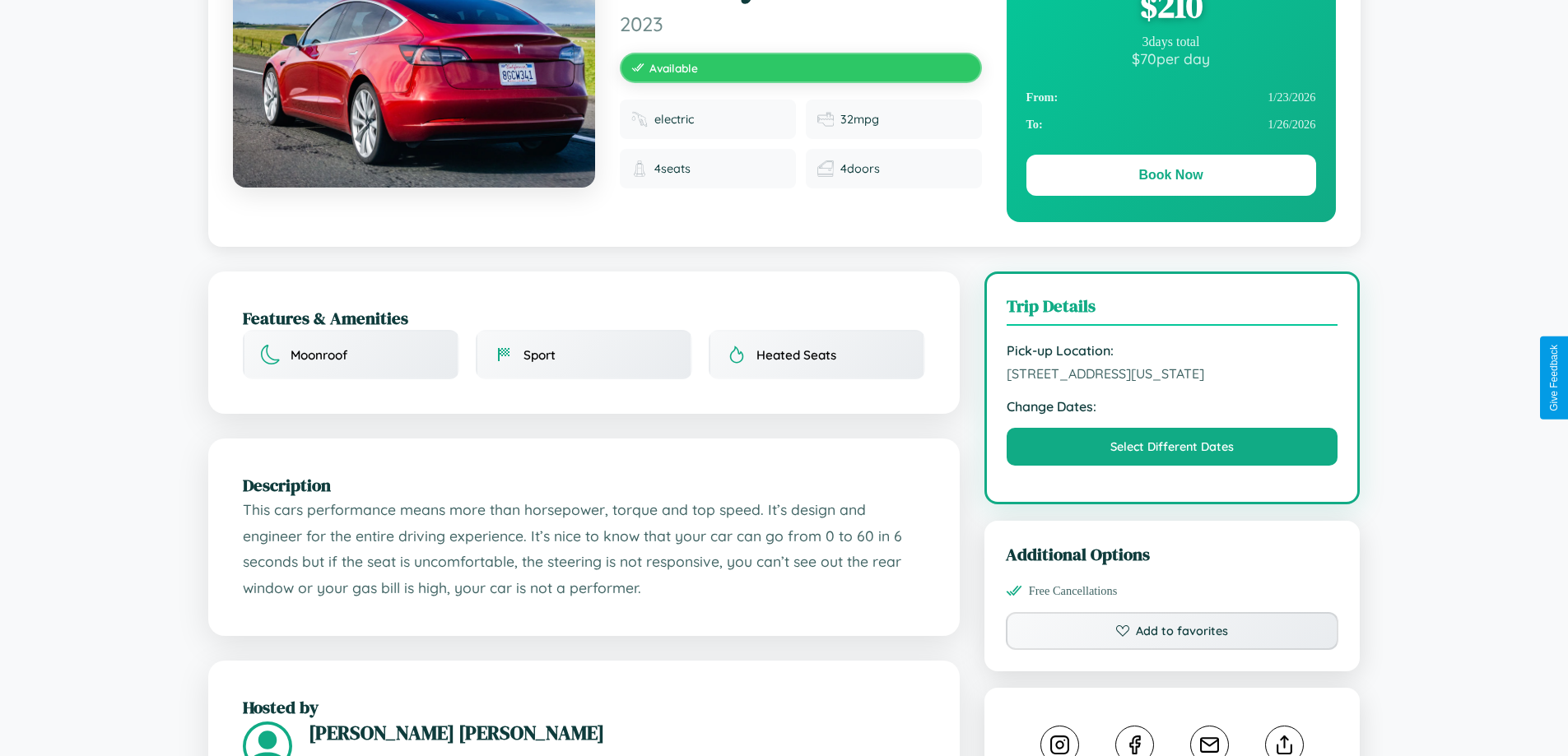
scroll to position [540, 0]
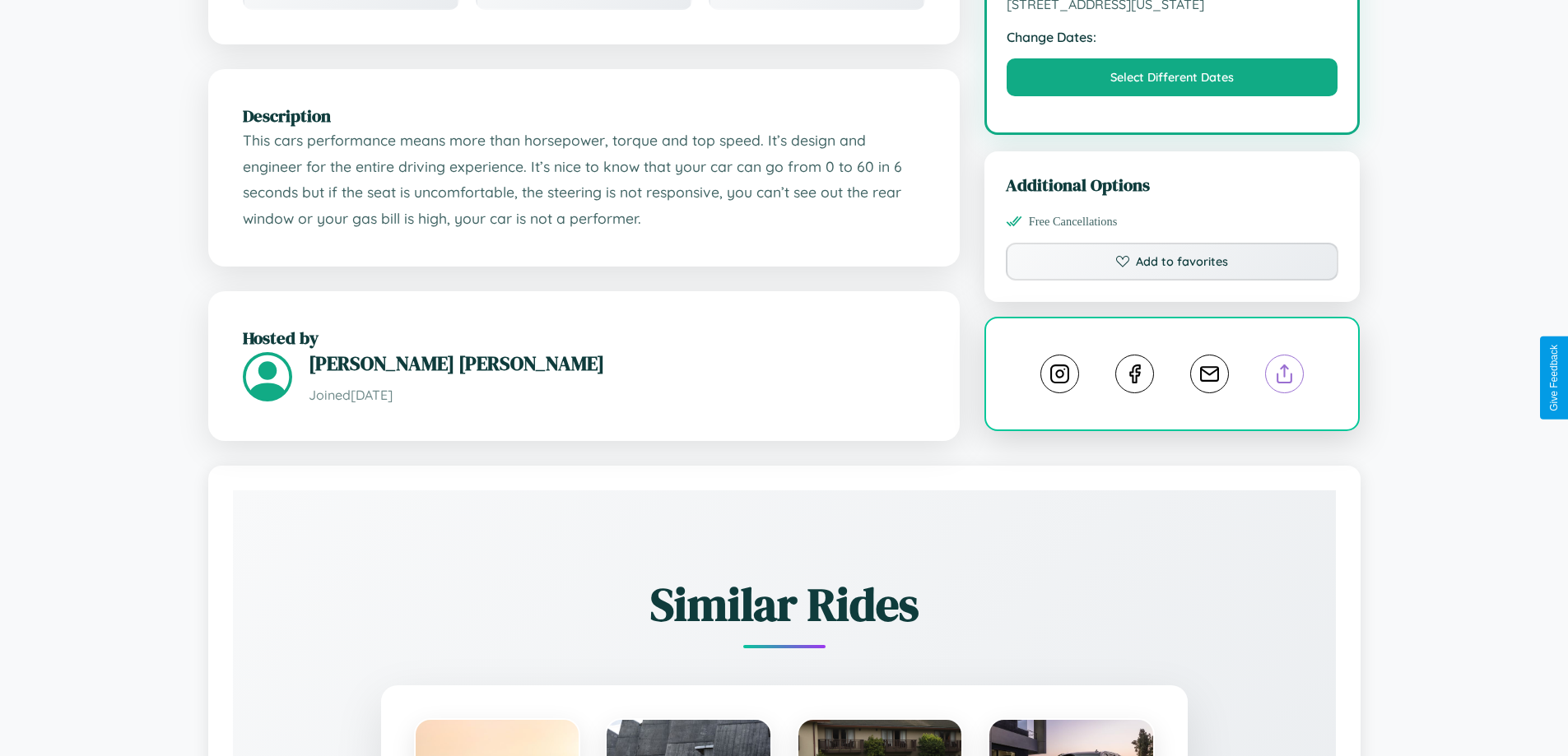
click at [1285, 377] on line at bounding box center [1285, 372] width 0 height 12
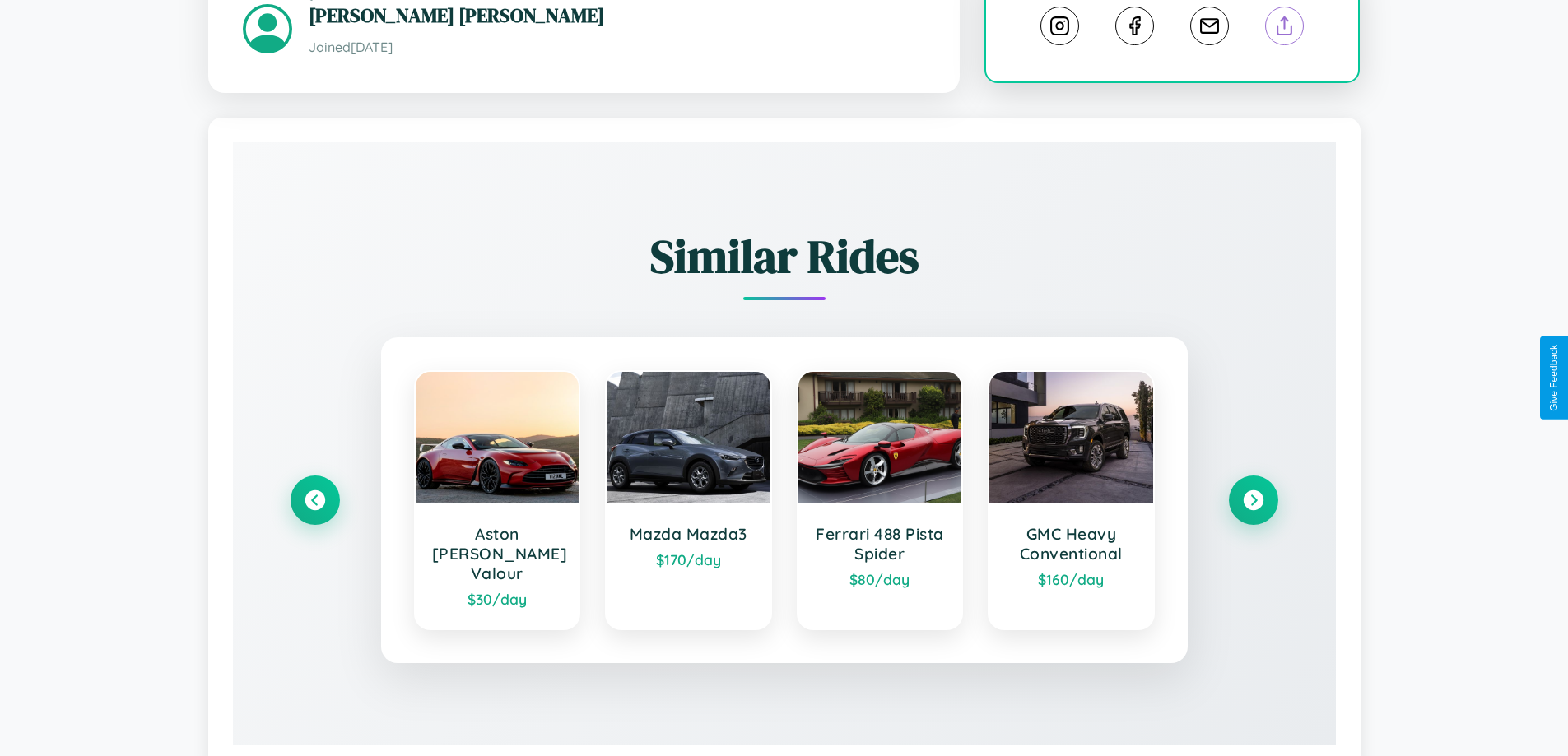
scroll to position [924, 0]
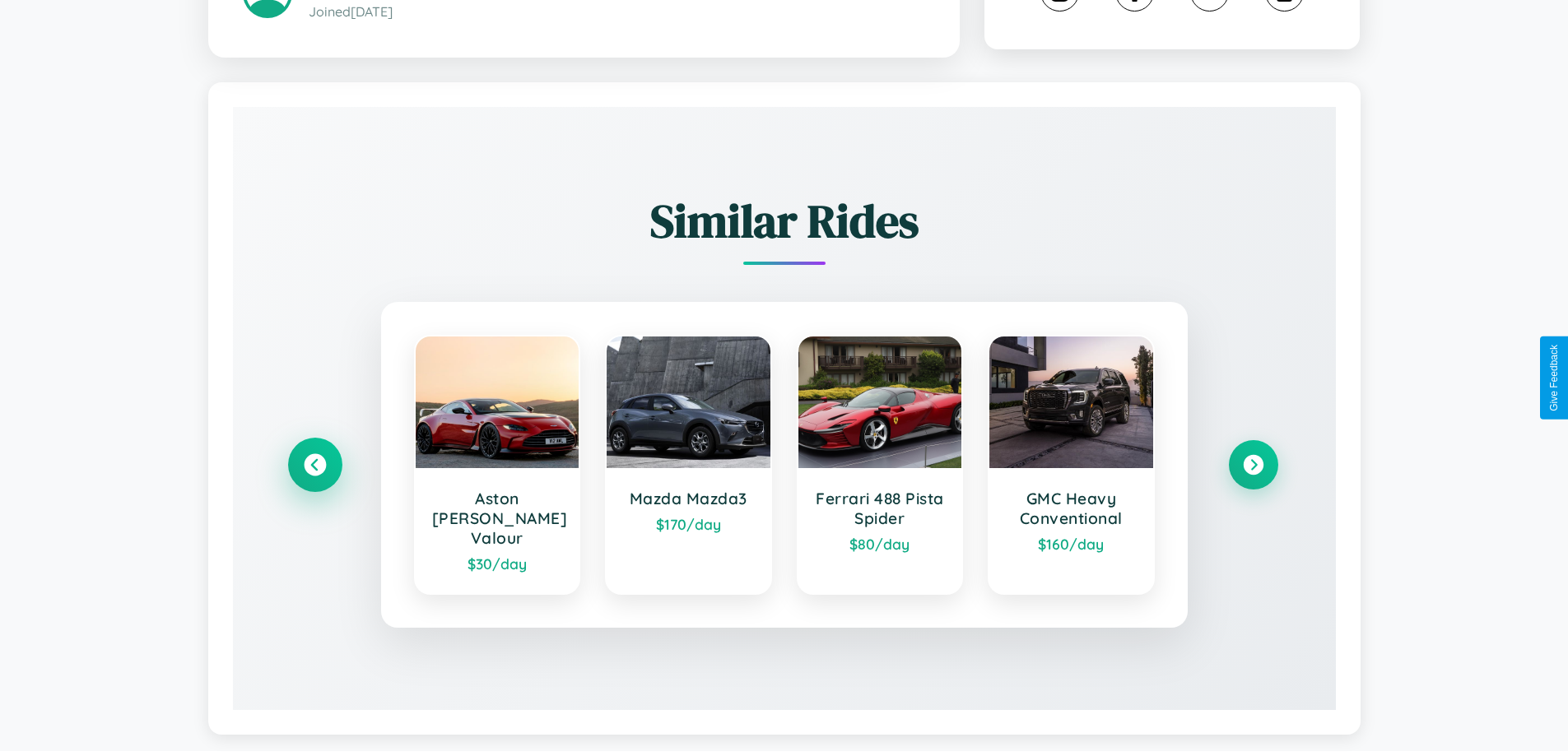
click at [315, 457] on icon at bounding box center [315, 465] width 23 height 23
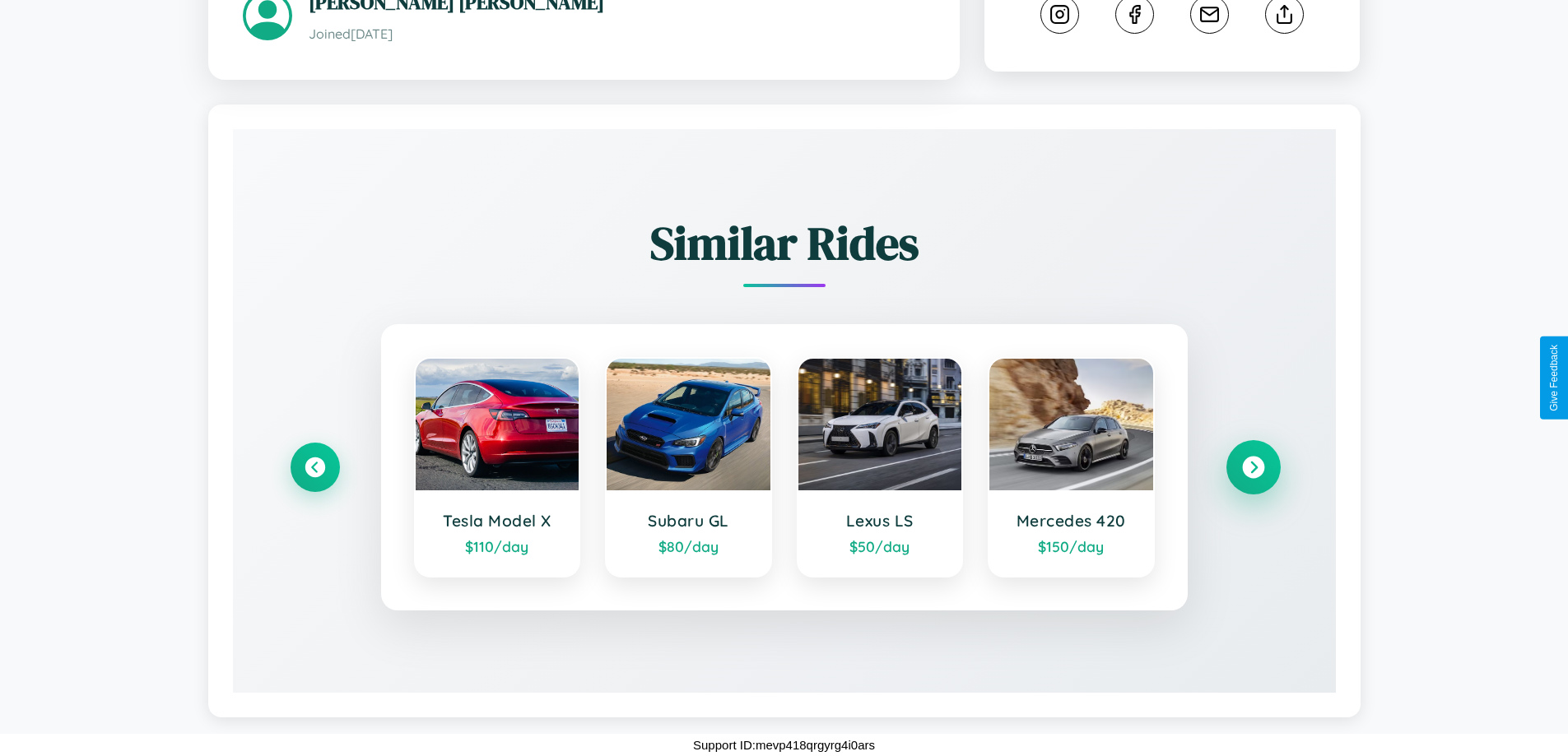
click at [1252, 467] on icon at bounding box center [1252, 467] width 23 height 23
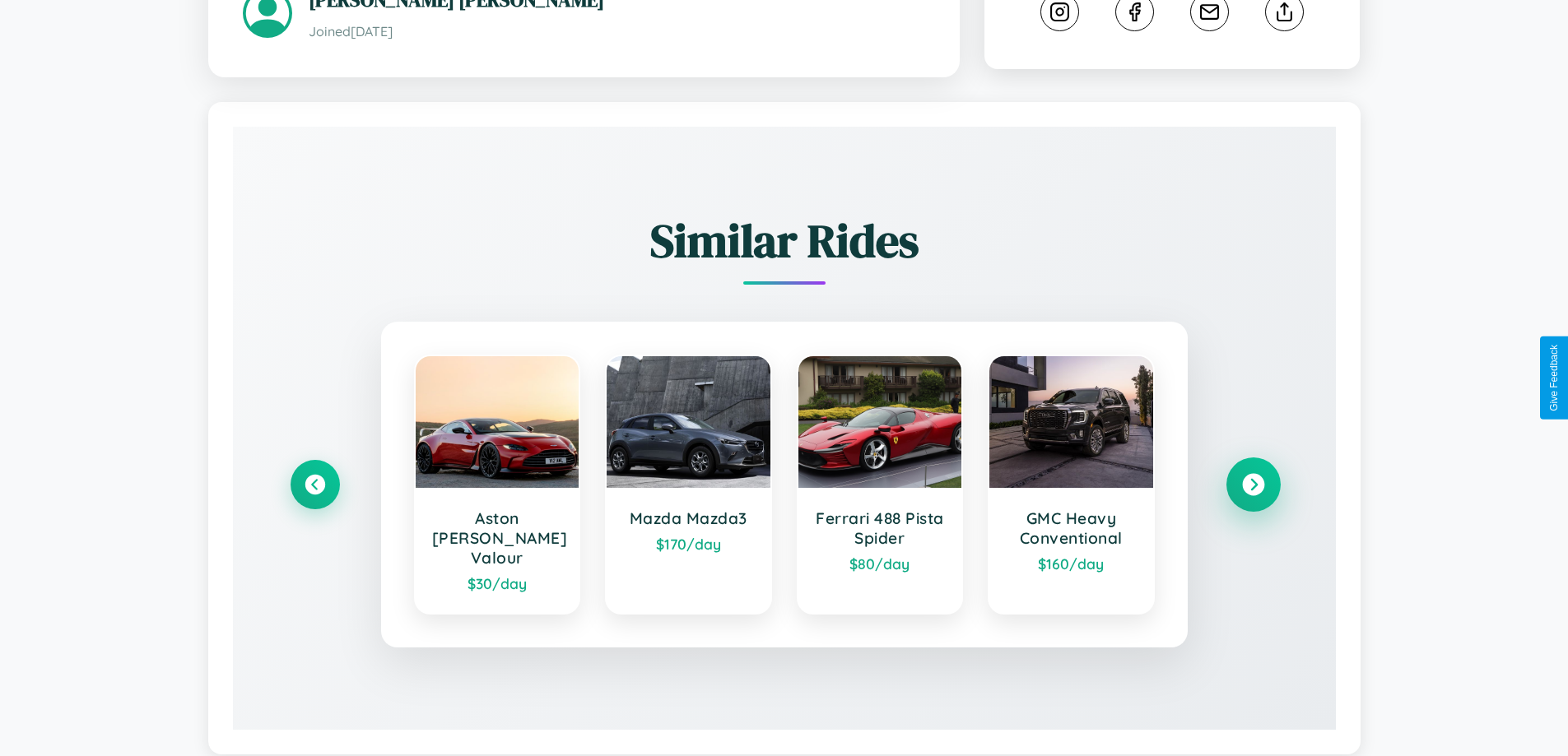
click at [1252, 477] on icon at bounding box center [1252, 485] width 23 height 23
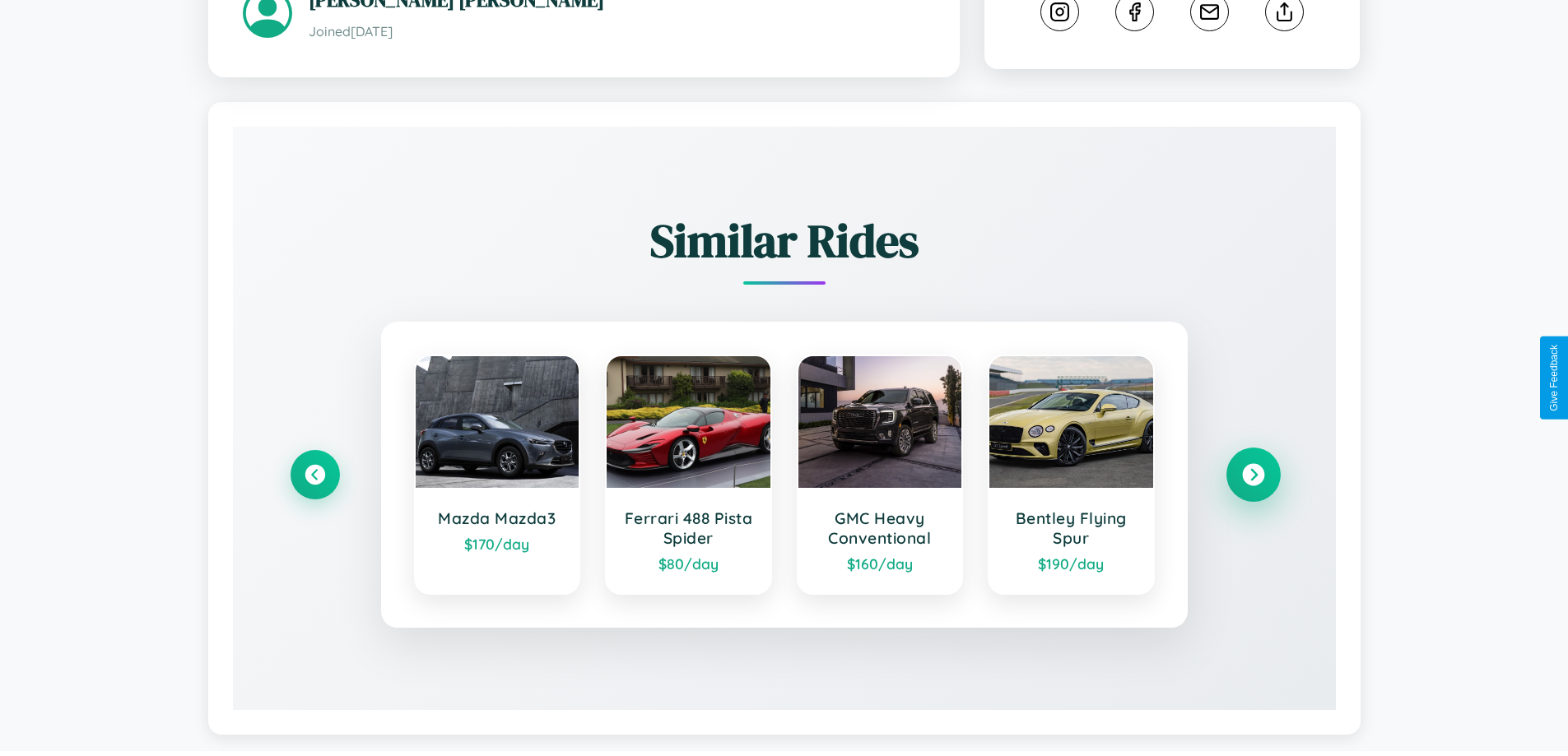
click at [1252, 477] on icon at bounding box center [1252, 475] width 23 height 23
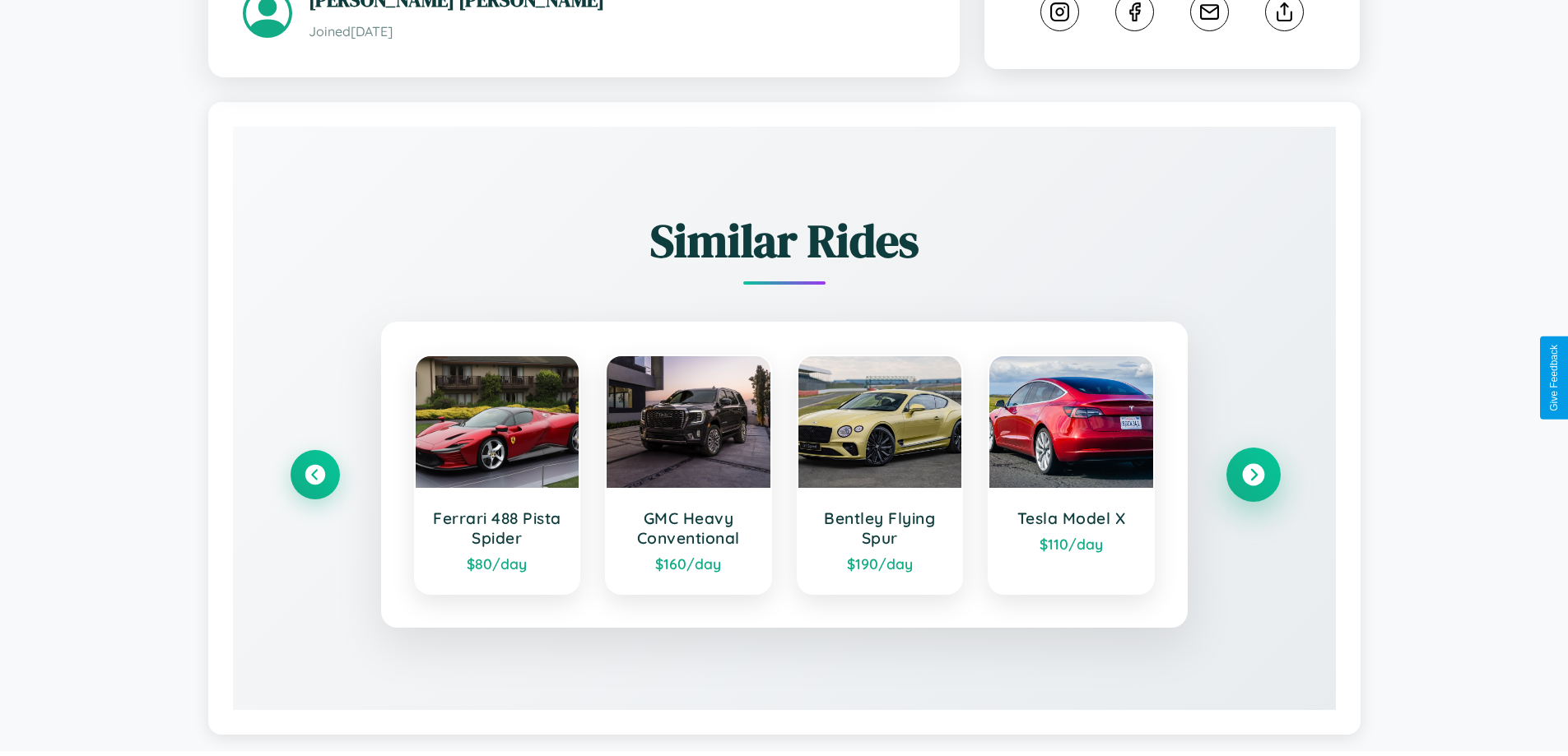
click at [1252, 477] on icon at bounding box center [1252, 475] width 23 height 23
